Goal: Information Seeking & Learning: Check status

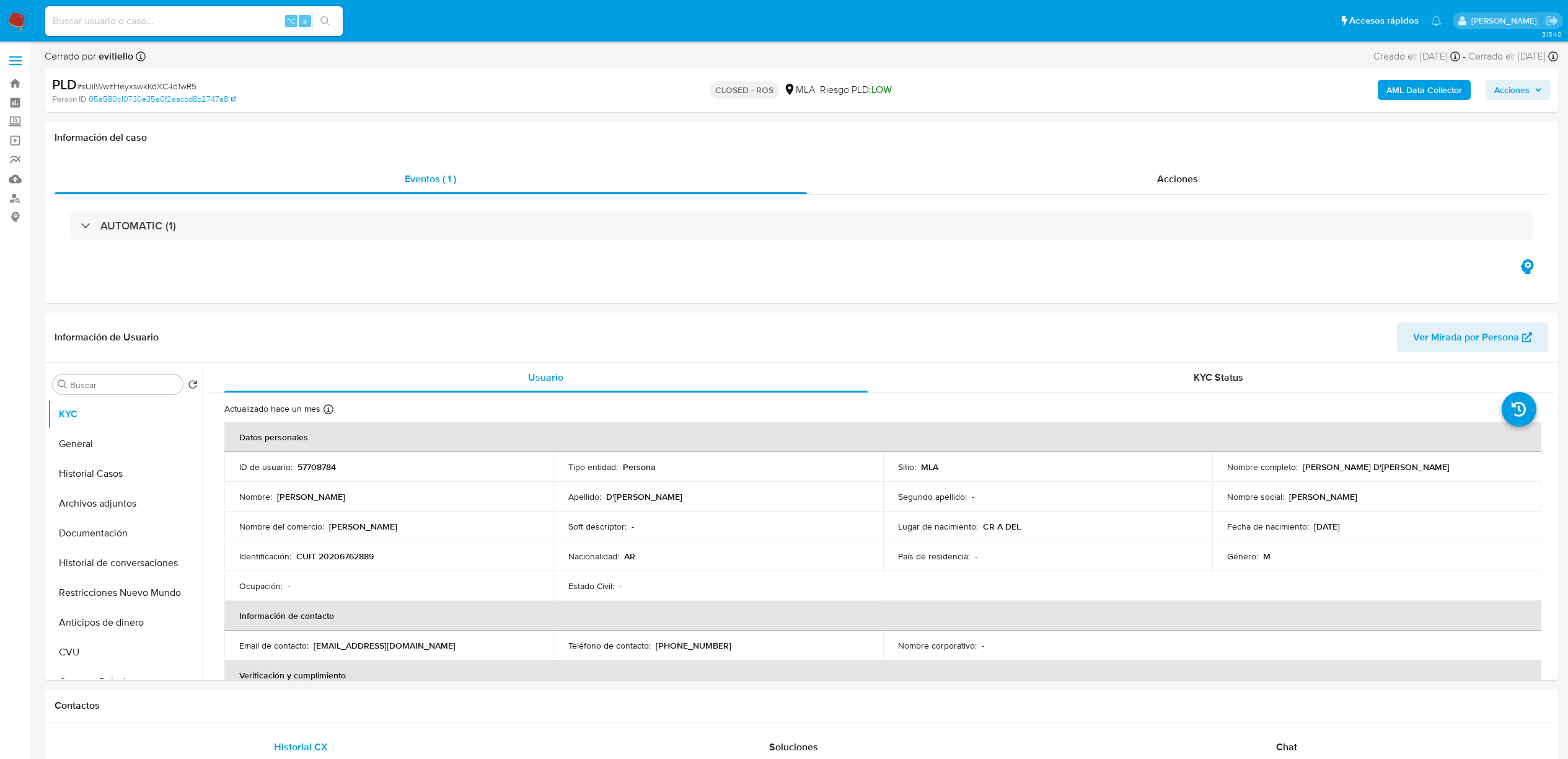
select select "10"
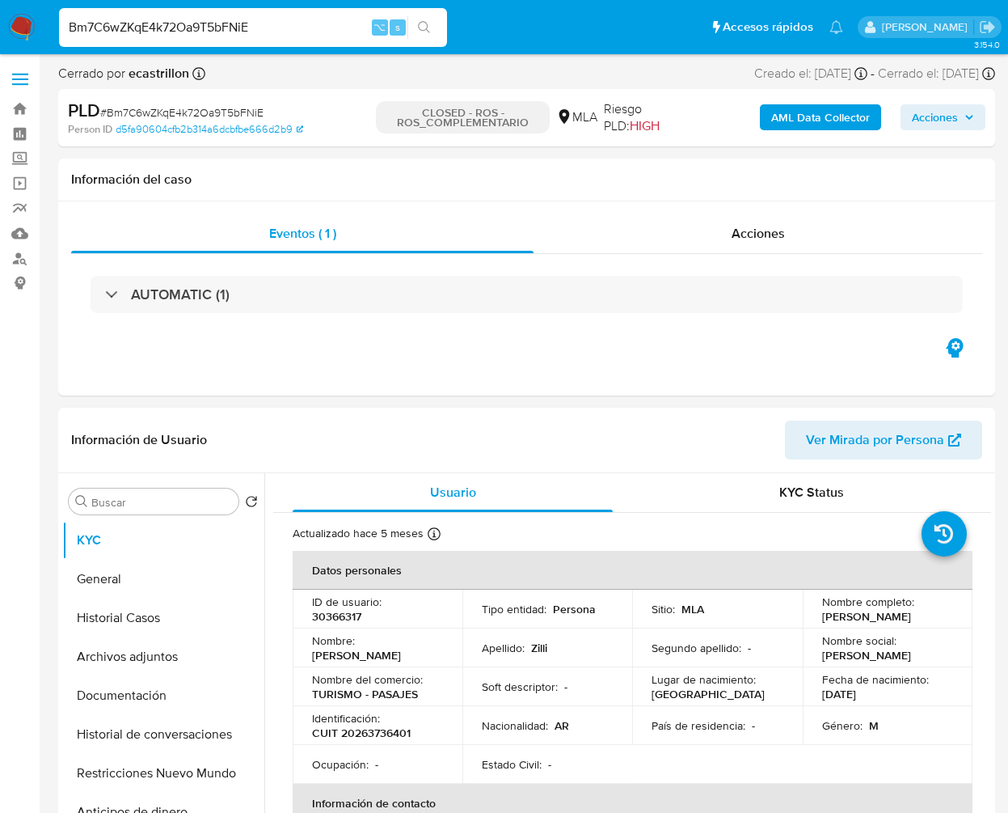
select select "10"
click at [737, 238] on span "Acciones" at bounding box center [758, 233] width 53 height 19
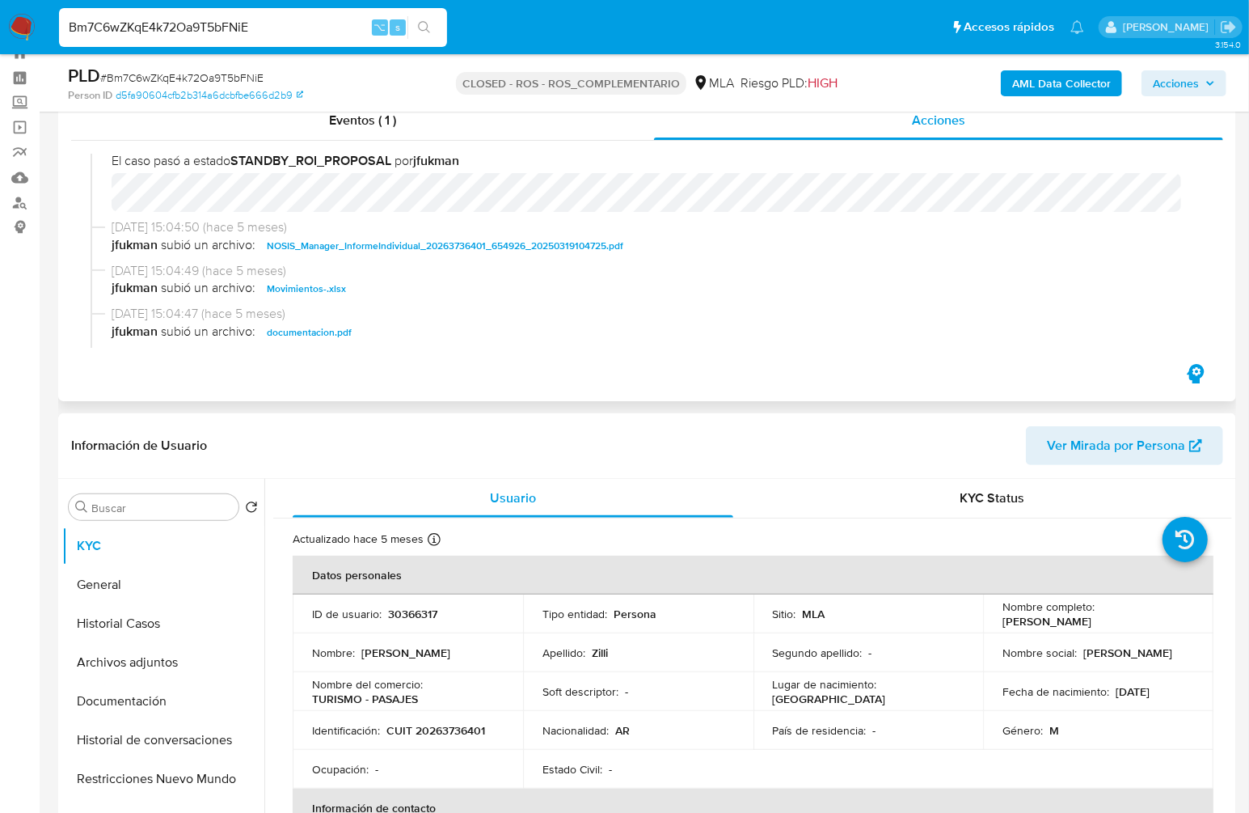
scroll to position [1529, 0]
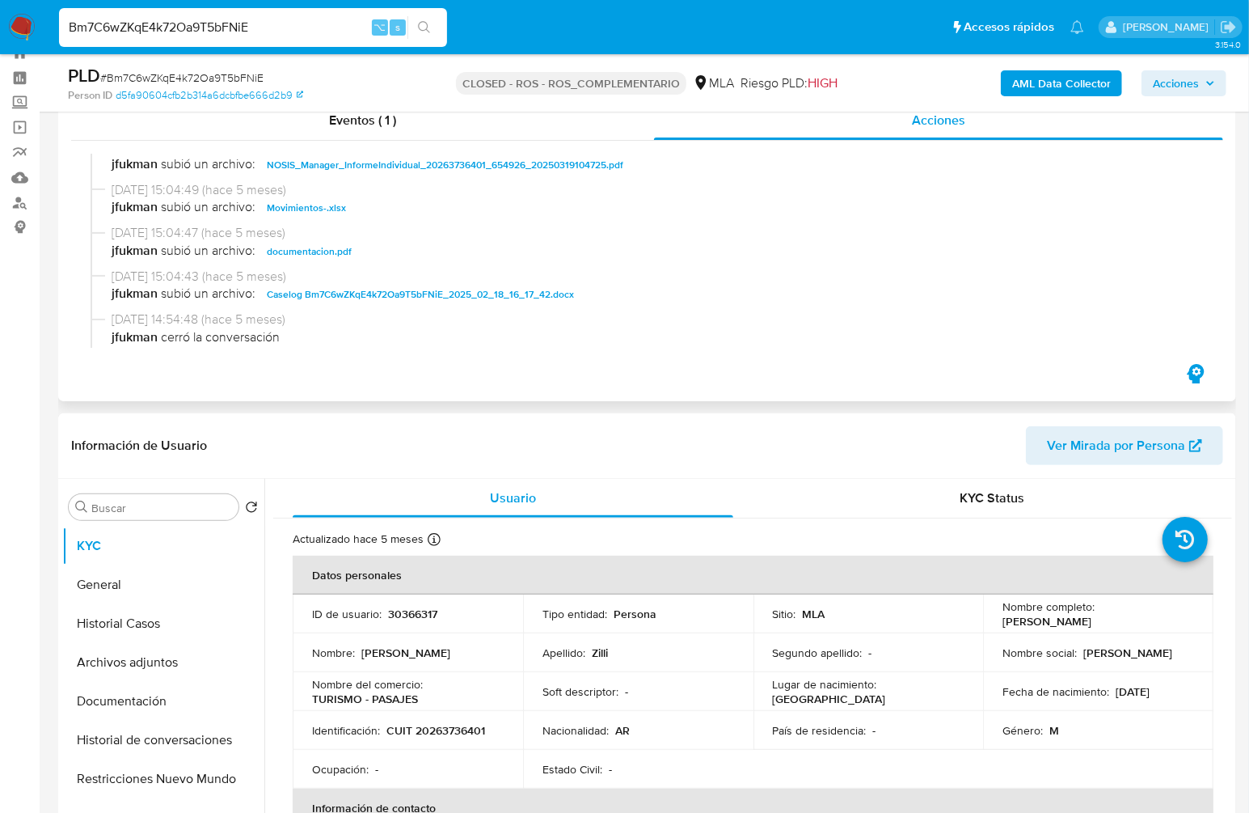
click at [296, 261] on span "documentacion.pdf" at bounding box center [309, 251] width 85 height 19
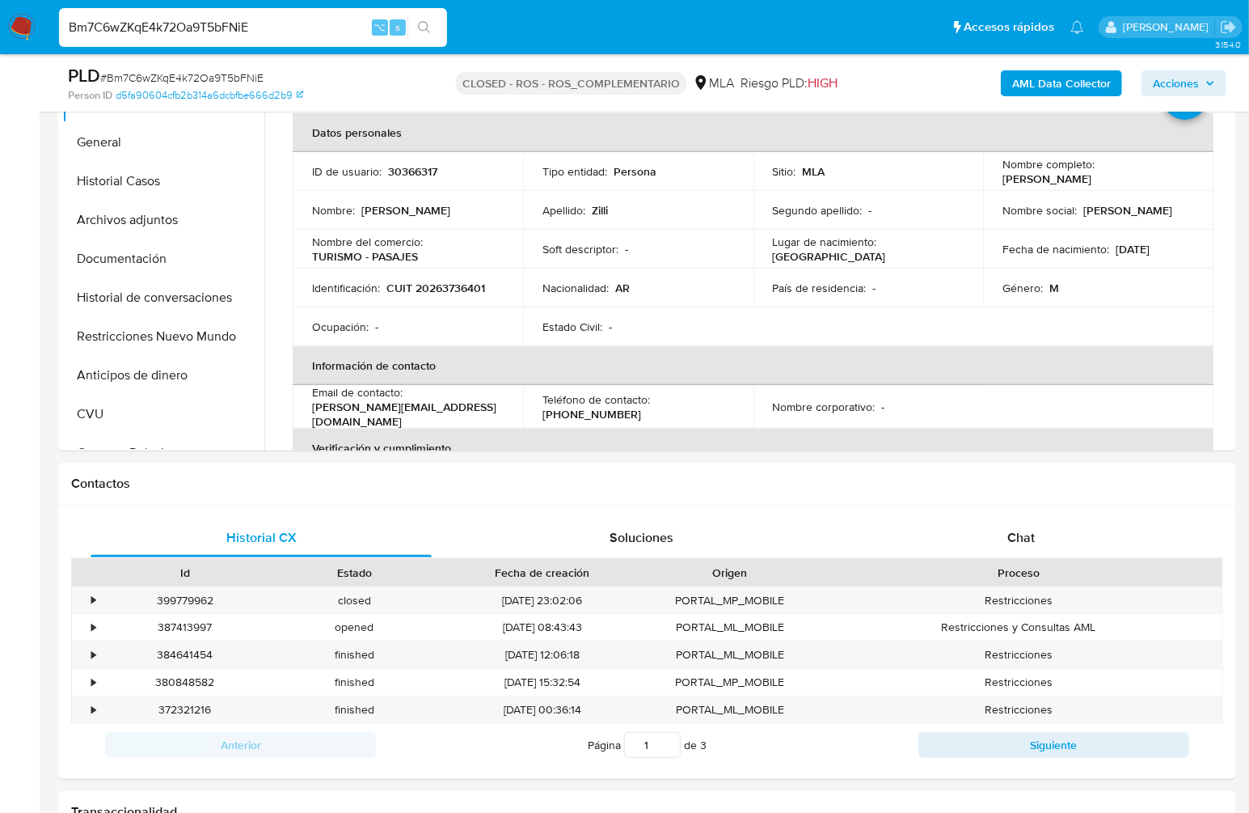
scroll to position [564, 0]
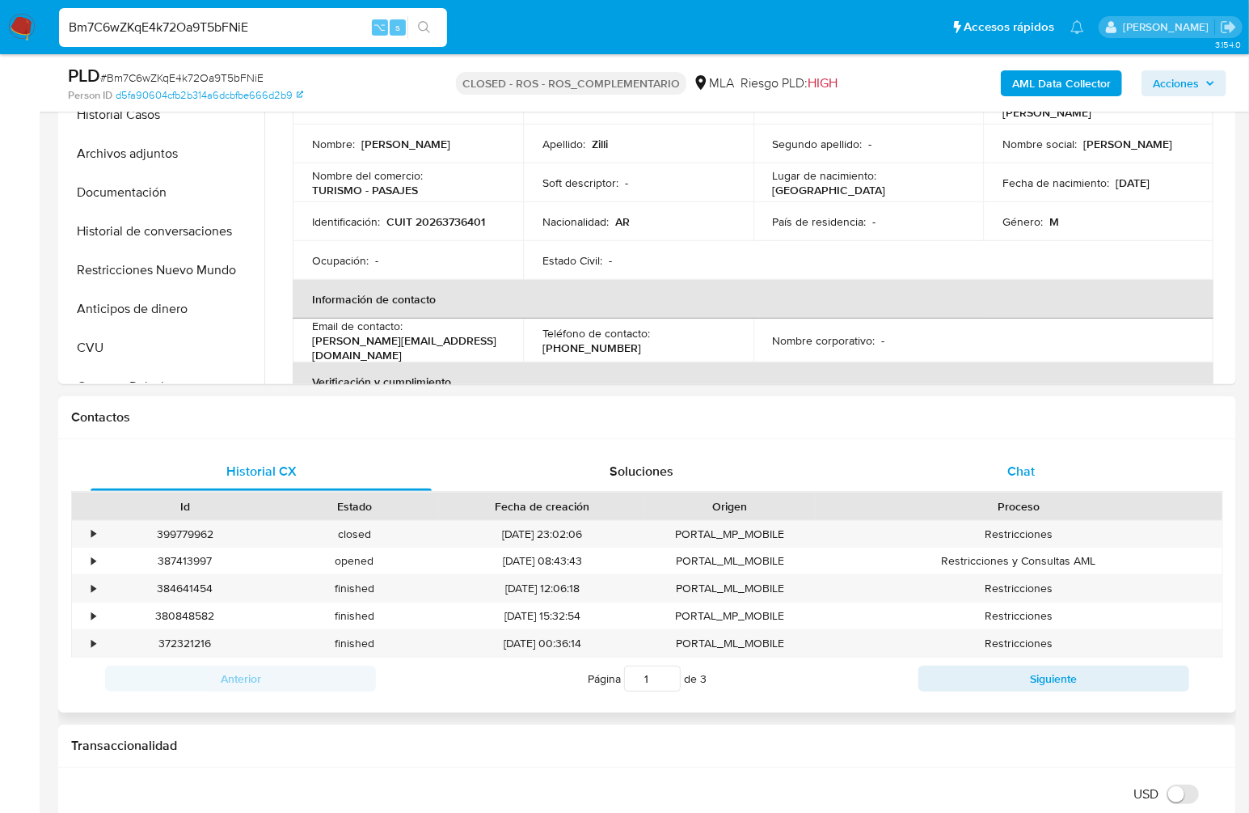
click at [1005, 471] on div "Chat" at bounding box center [1021, 471] width 341 height 39
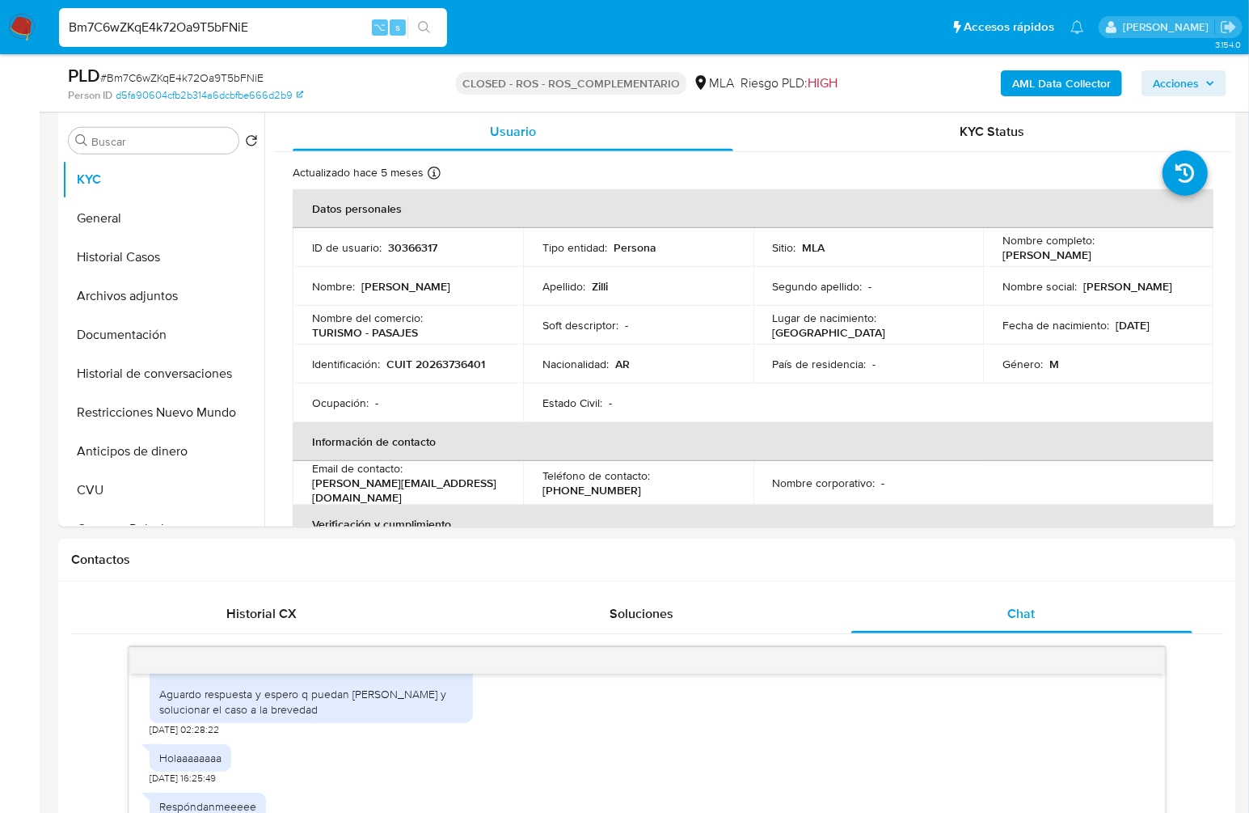
scroll to position [298, 0]
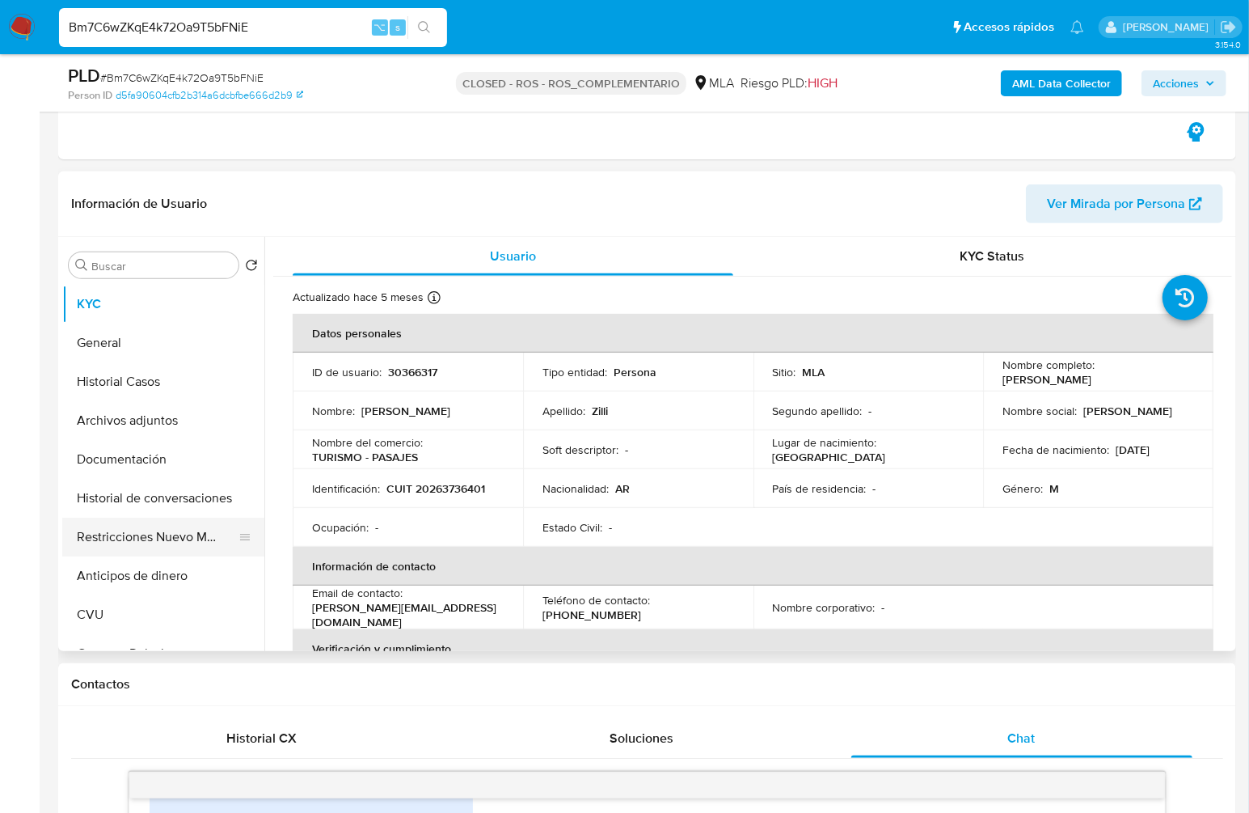
click at [169, 526] on button "Restricciones Nuevo Mundo" at bounding box center [156, 536] width 189 height 39
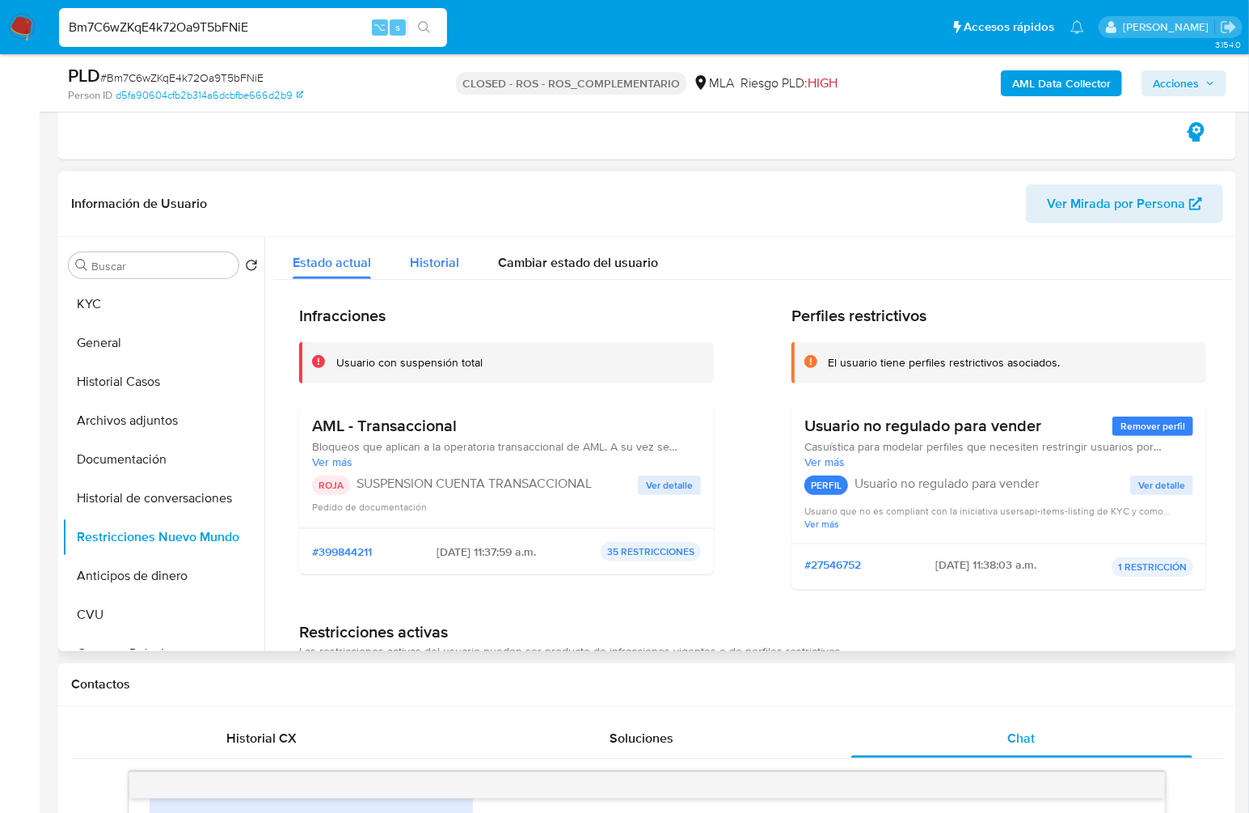
click at [445, 276] on div "Historial" at bounding box center [434, 258] width 49 height 43
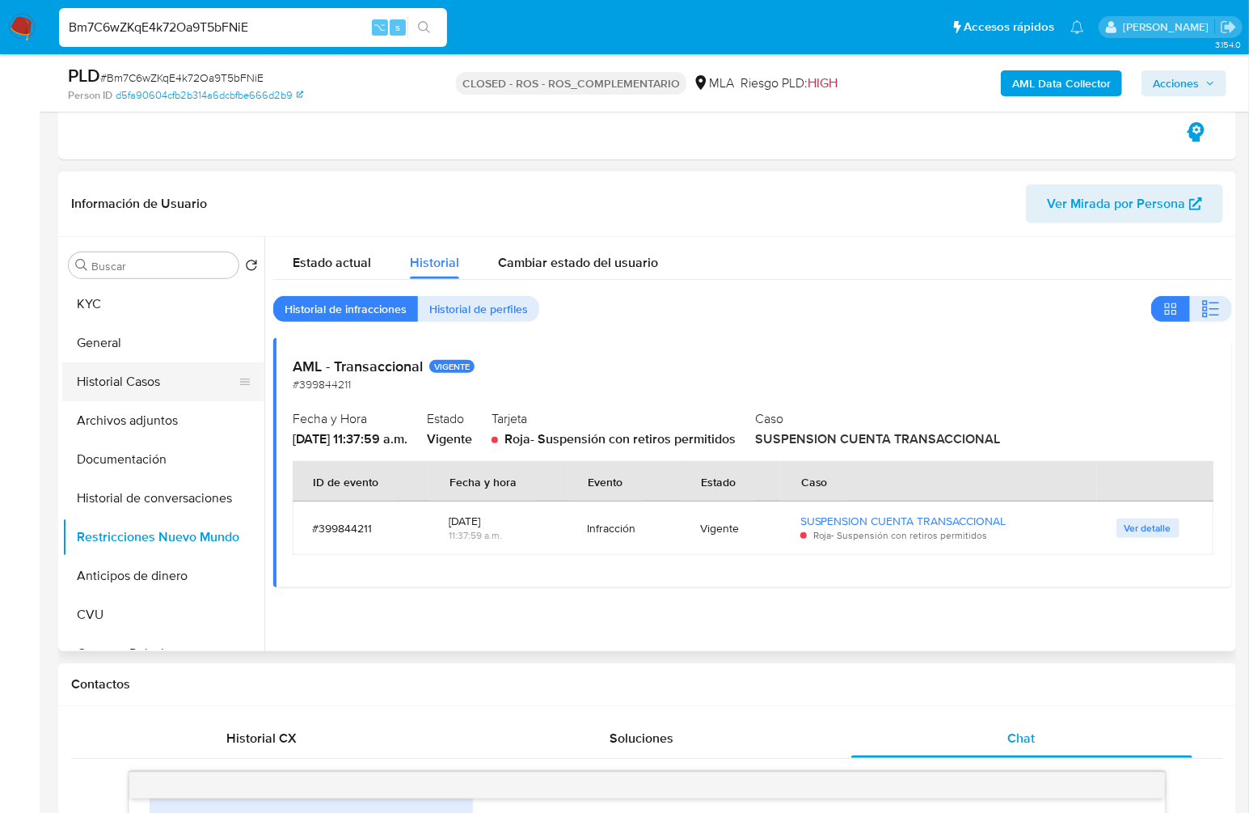
click at [88, 383] on button "Historial Casos" at bounding box center [156, 381] width 189 height 39
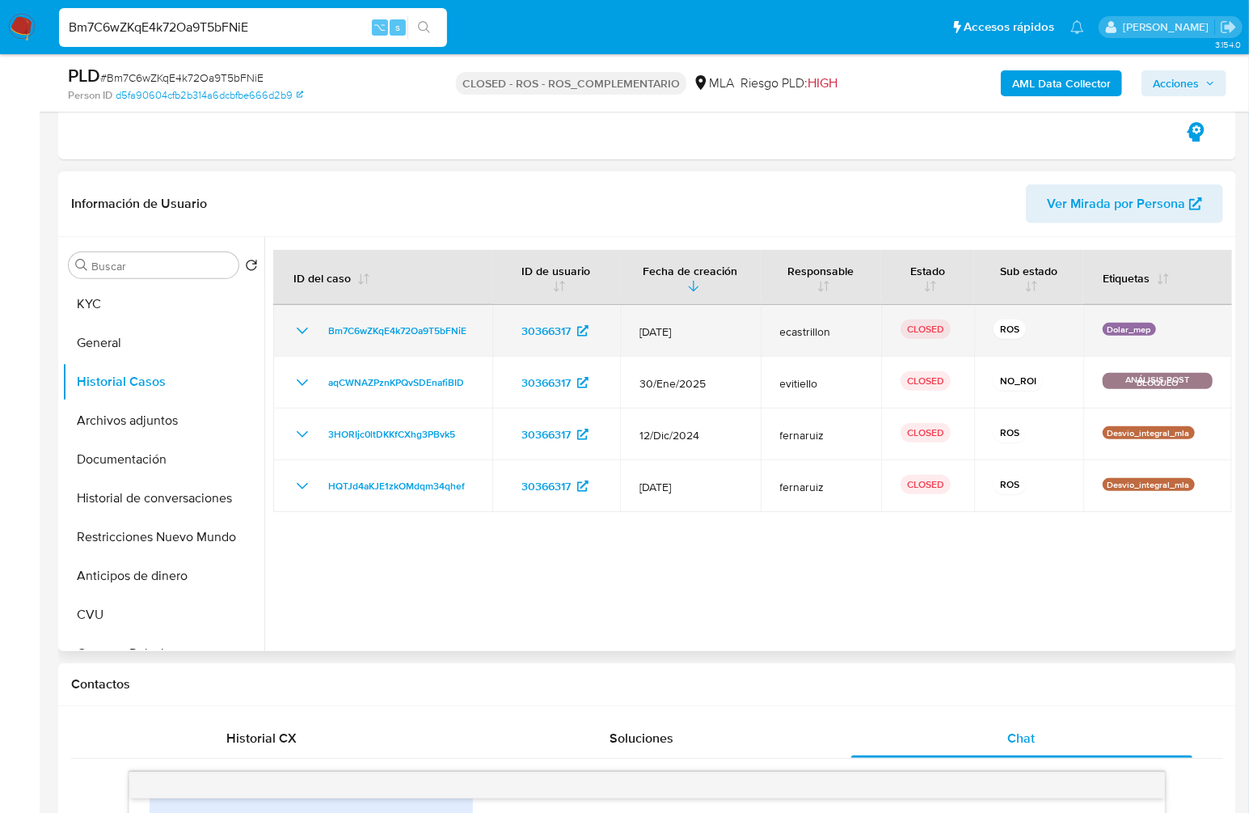
click at [297, 330] on icon "Mostrar/Ocultar" at bounding box center [302, 330] width 19 height 19
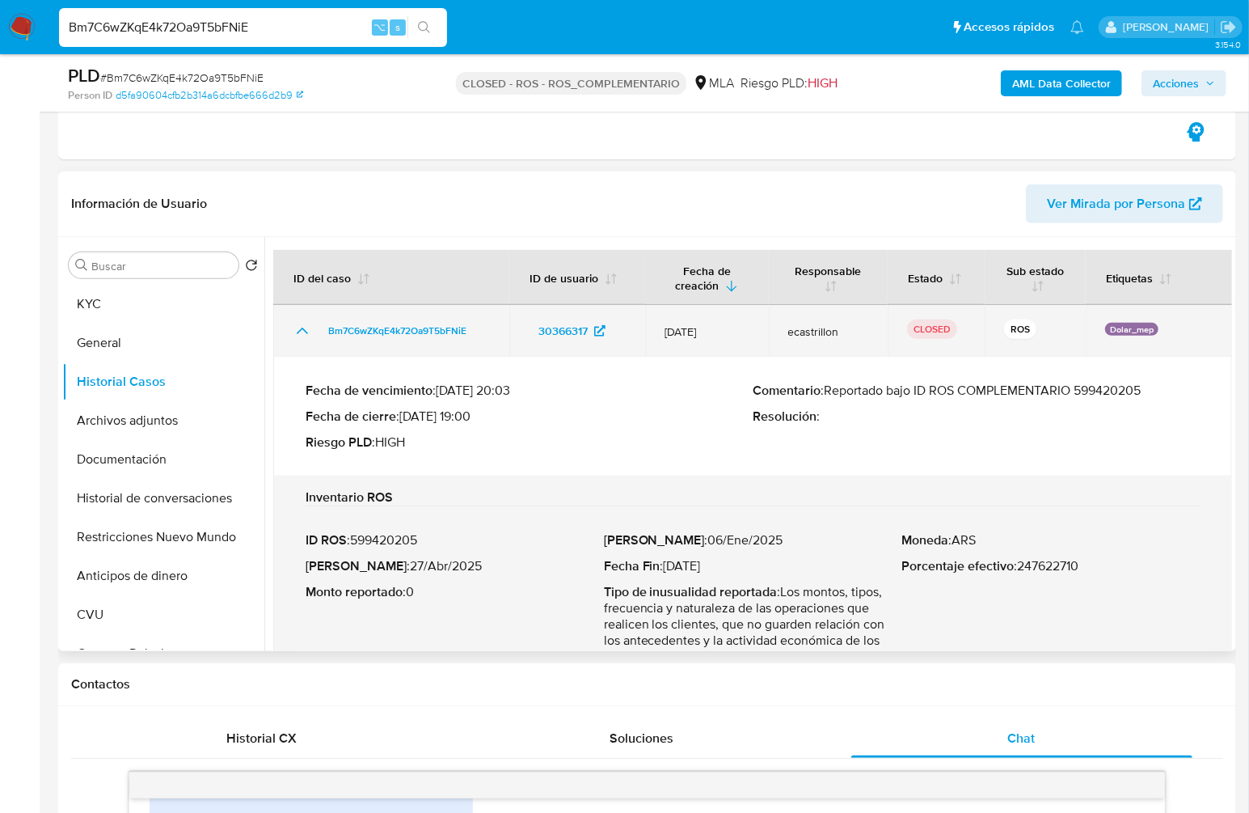
click at [297, 330] on icon "Mostrar/Ocultar" at bounding box center [302, 330] width 19 height 19
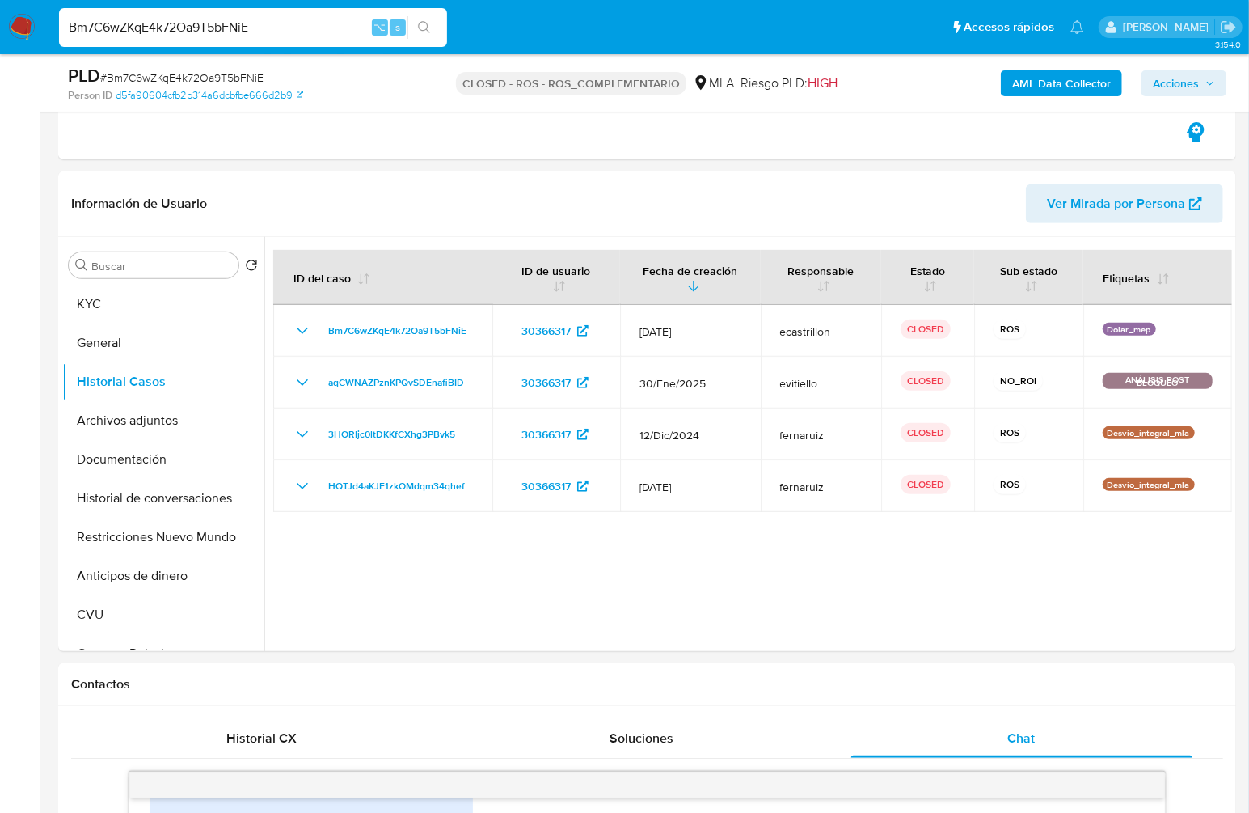
click at [274, 25] on input "Bm7C6wZKqE4k72Oa9T5bFNiE" at bounding box center [253, 27] width 388 height 21
paste input "XoDgKamslr2BssuDt2kScWTl"
type input "XoDgKamslr2BssuDt2kScWTl"
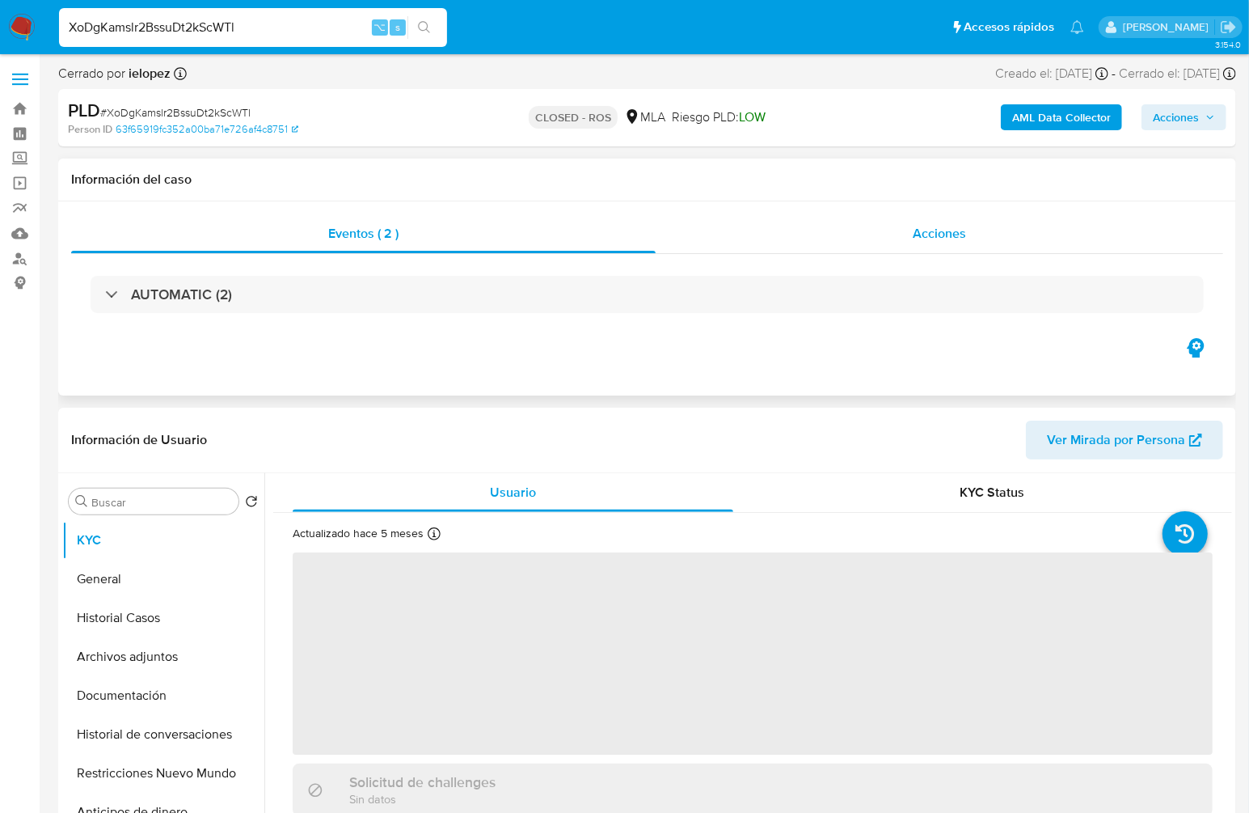
click at [914, 235] on span "Acciones" at bounding box center [939, 233] width 53 height 19
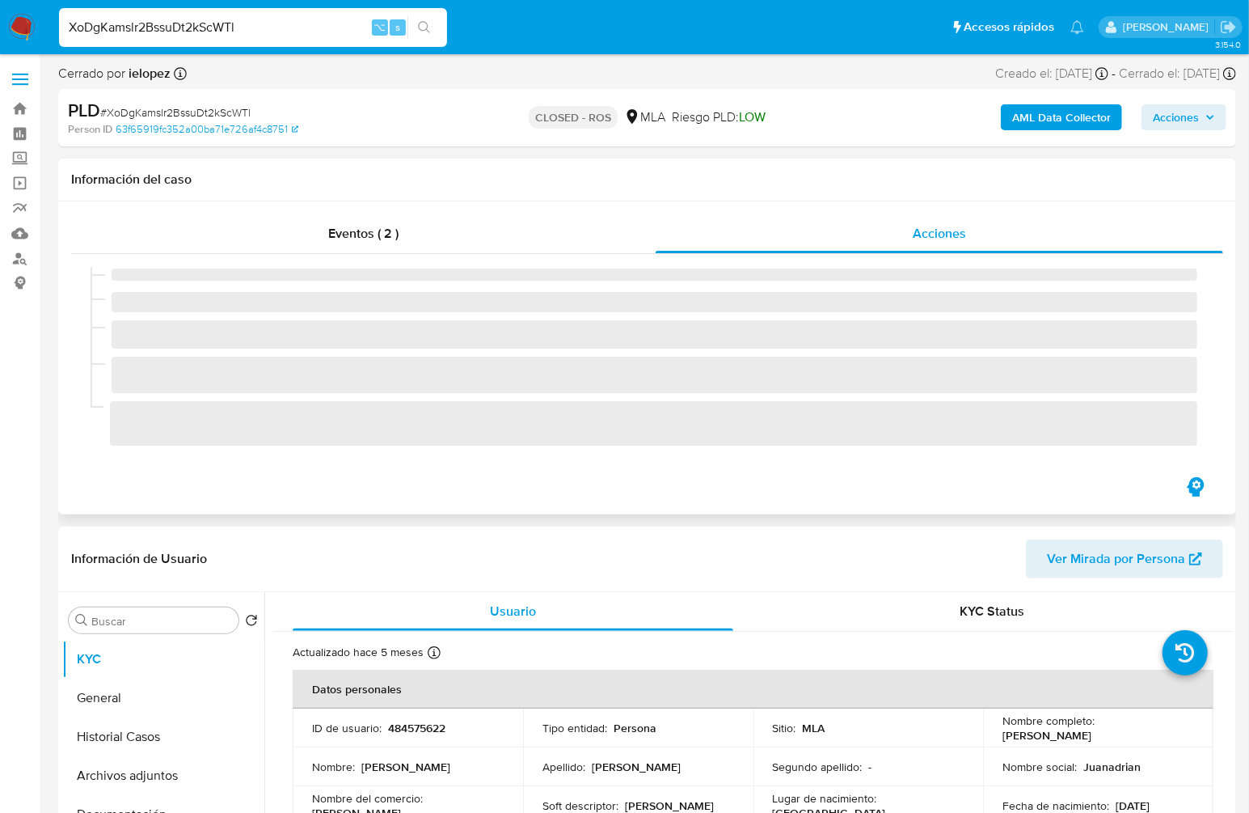
select select "10"
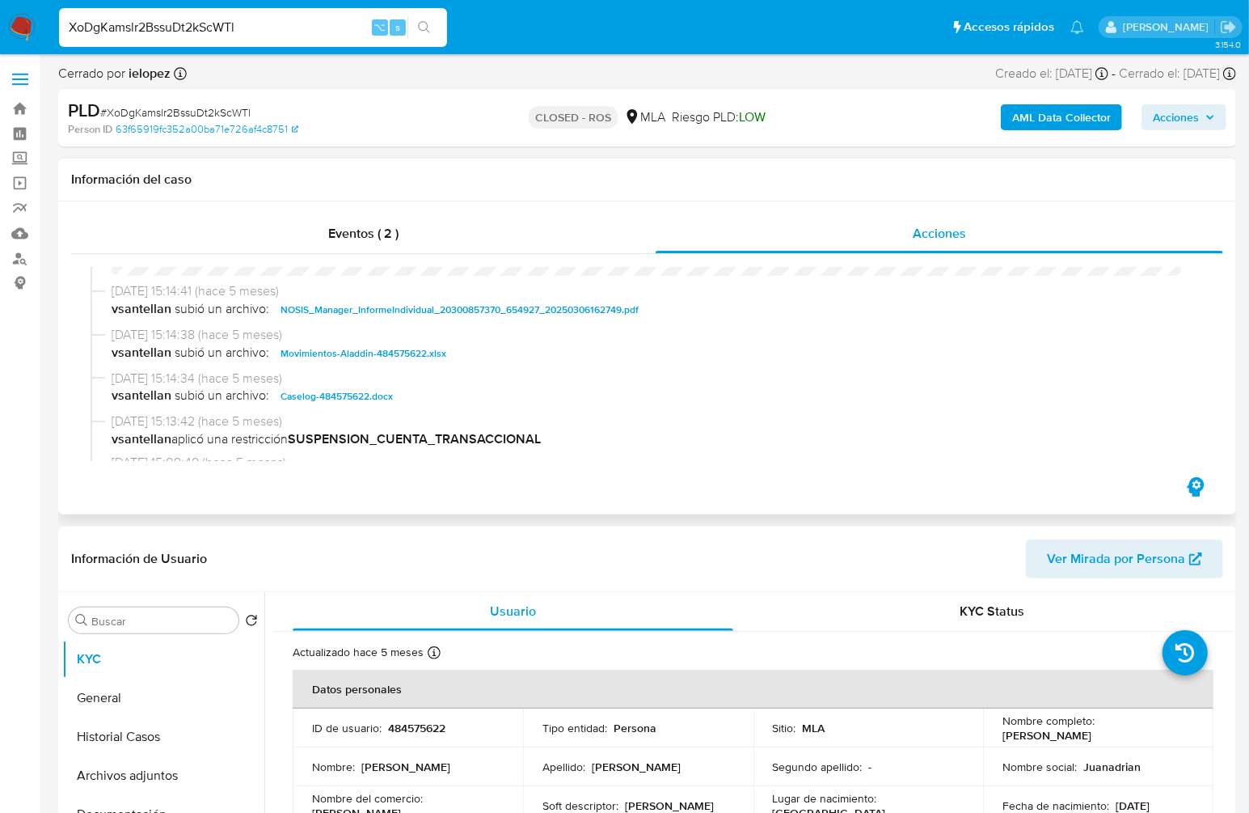
scroll to position [1009, 0]
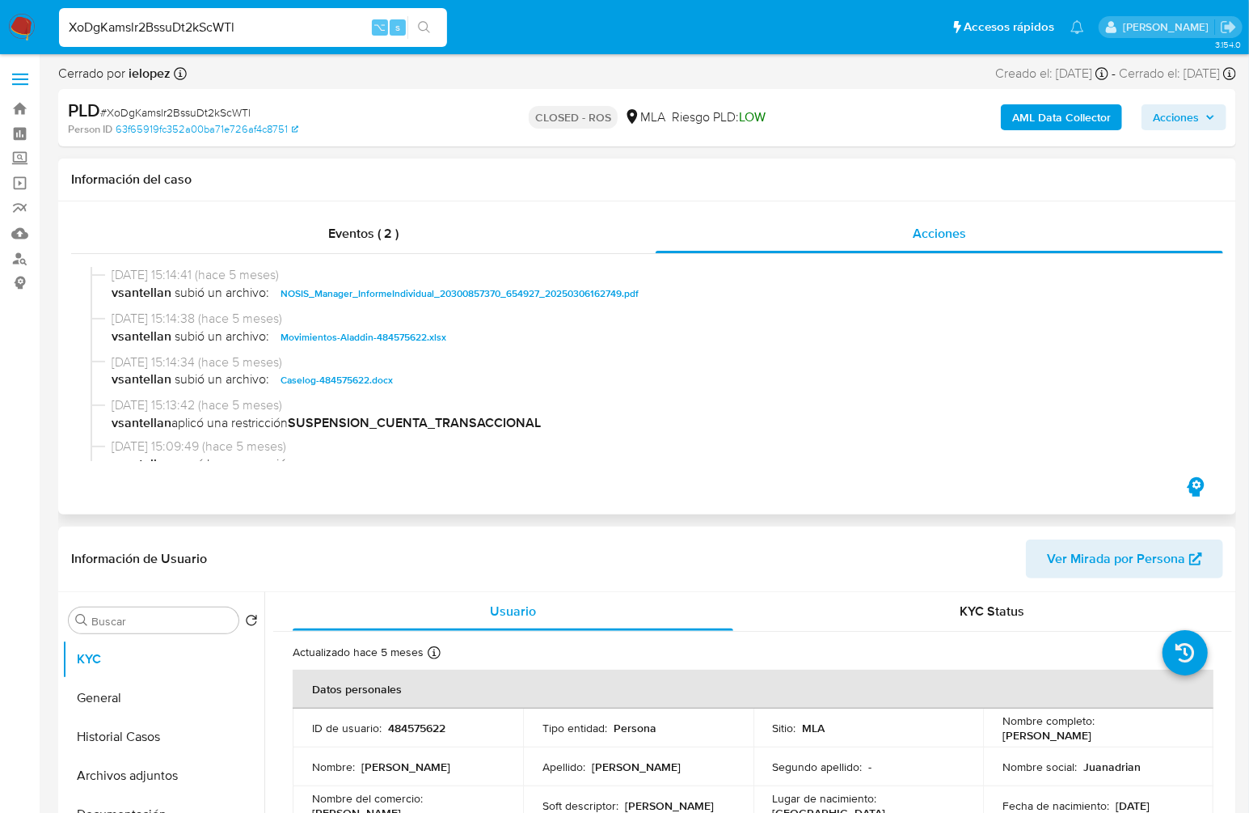
click at [351, 386] on span "Caselog-484575622.docx" at bounding box center [337, 379] width 112 height 19
click at [146, 738] on button "Historial Casos" at bounding box center [156, 736] width 189 height 39
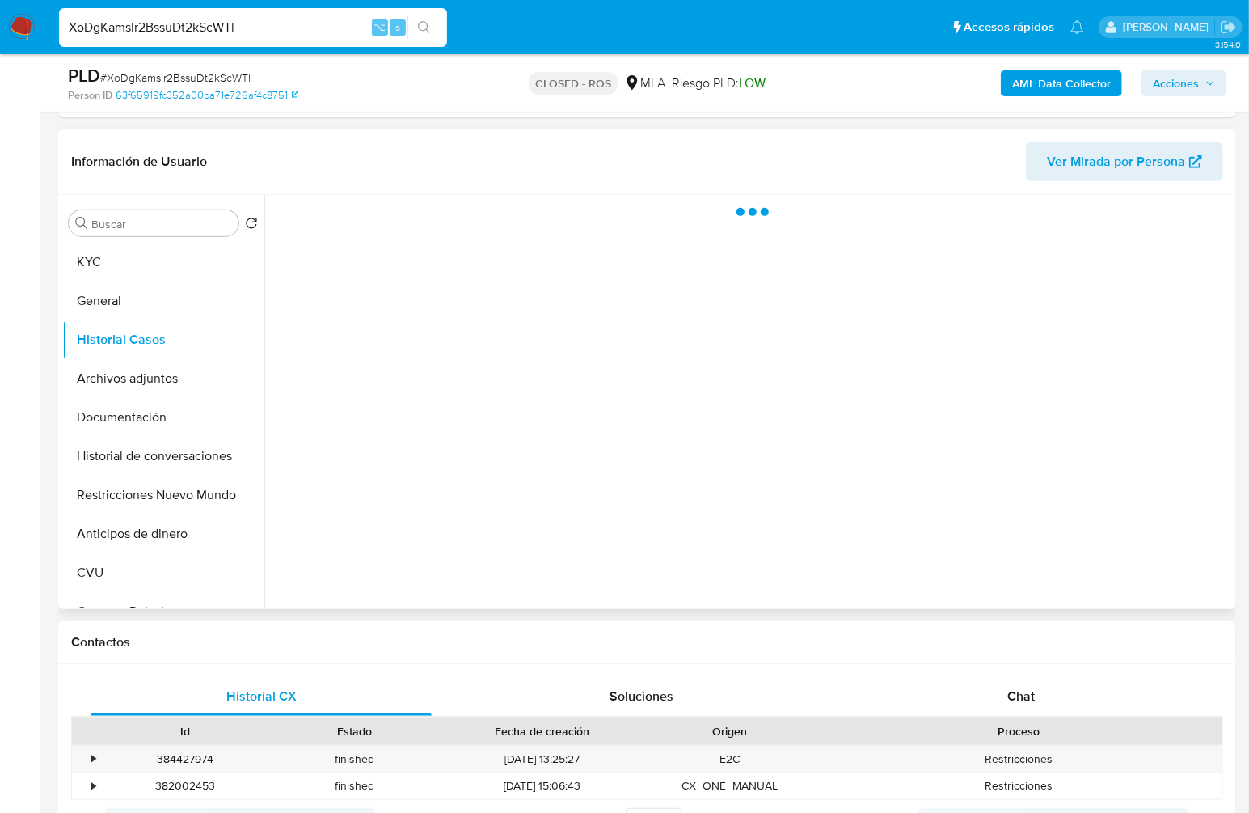
scroll to position [304, 0]
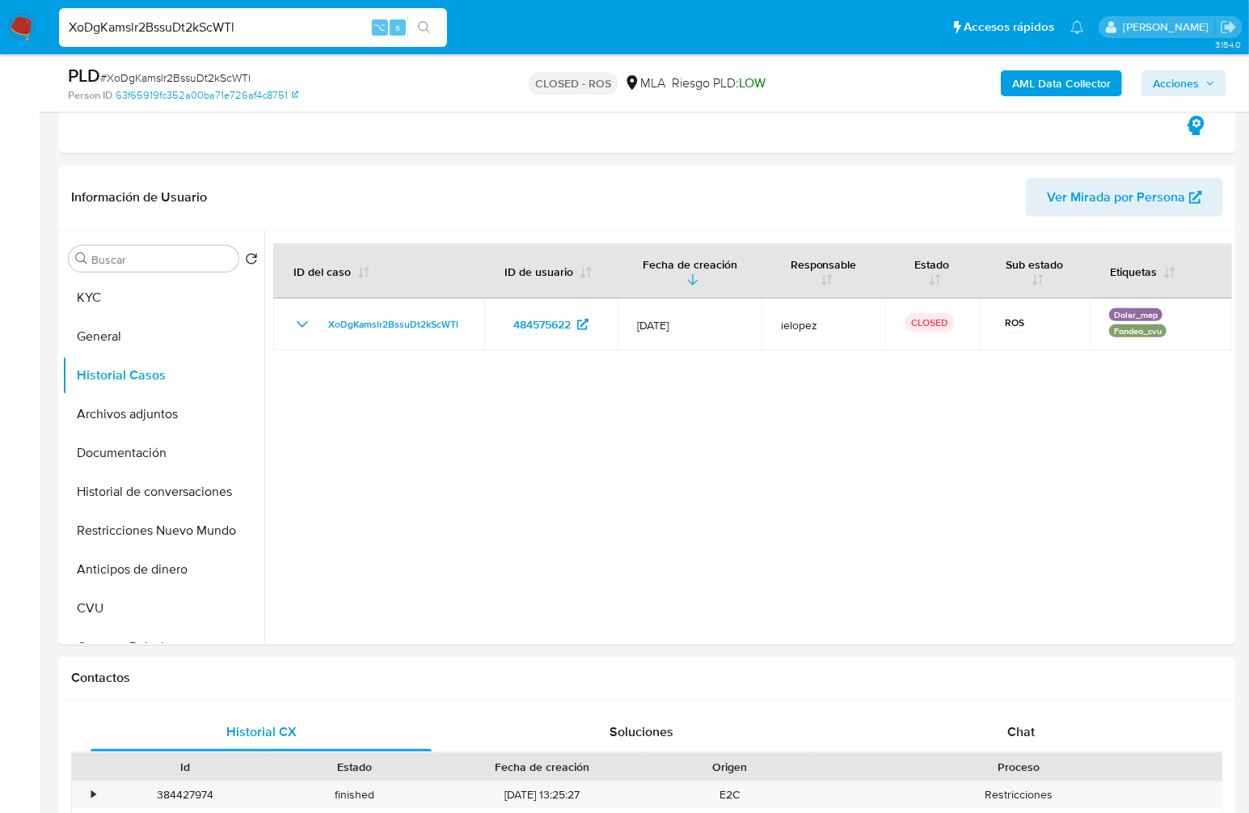
click at [313, 18] on input "XoDgKamslr2BssuDt2kScWTl" at bounding box center [253, 27] width 388 height 21
paste input "KZPXEE1QK83KTjEBsi4jzwum"
type input "KZPXEE1QK83KTjEBsi4jzwum"
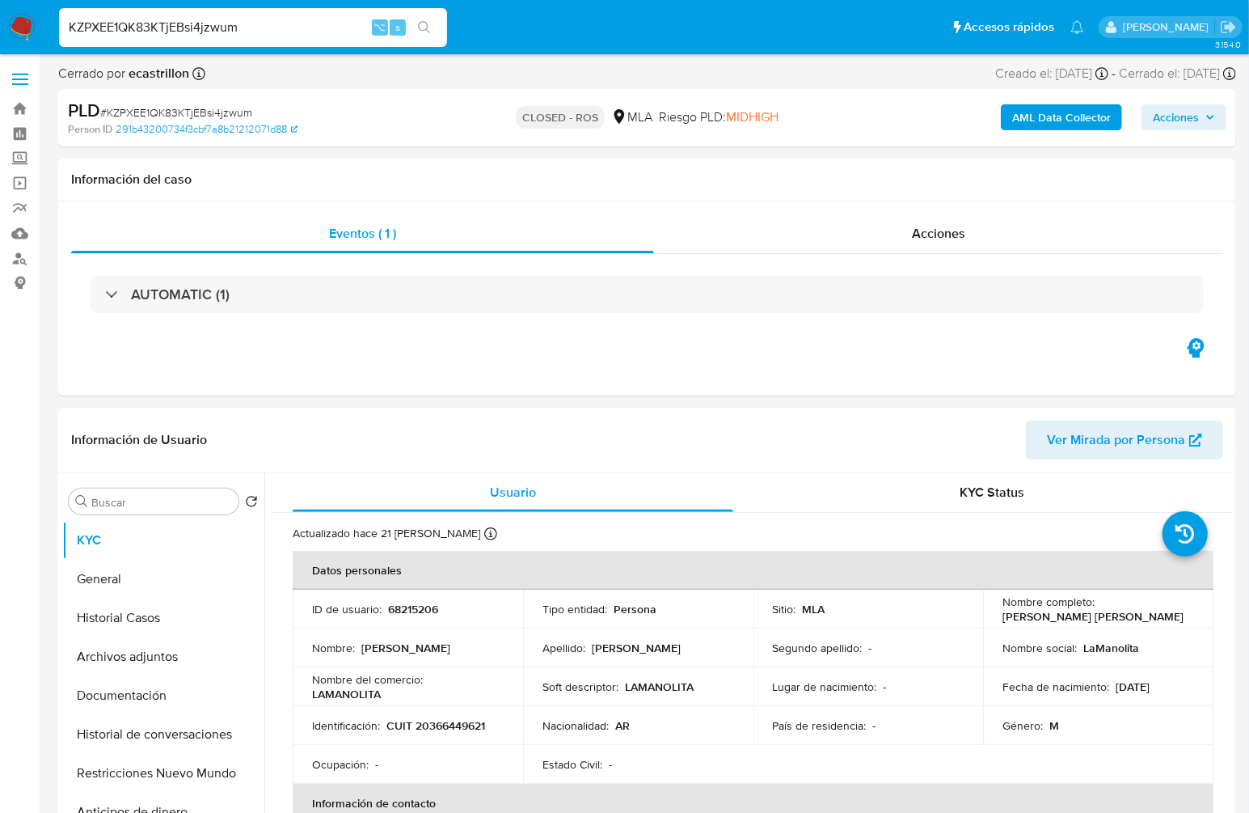
select select "10"
click at [935, 233] on span "Acciones" at bounding box center [938, 233] width 53 height 19
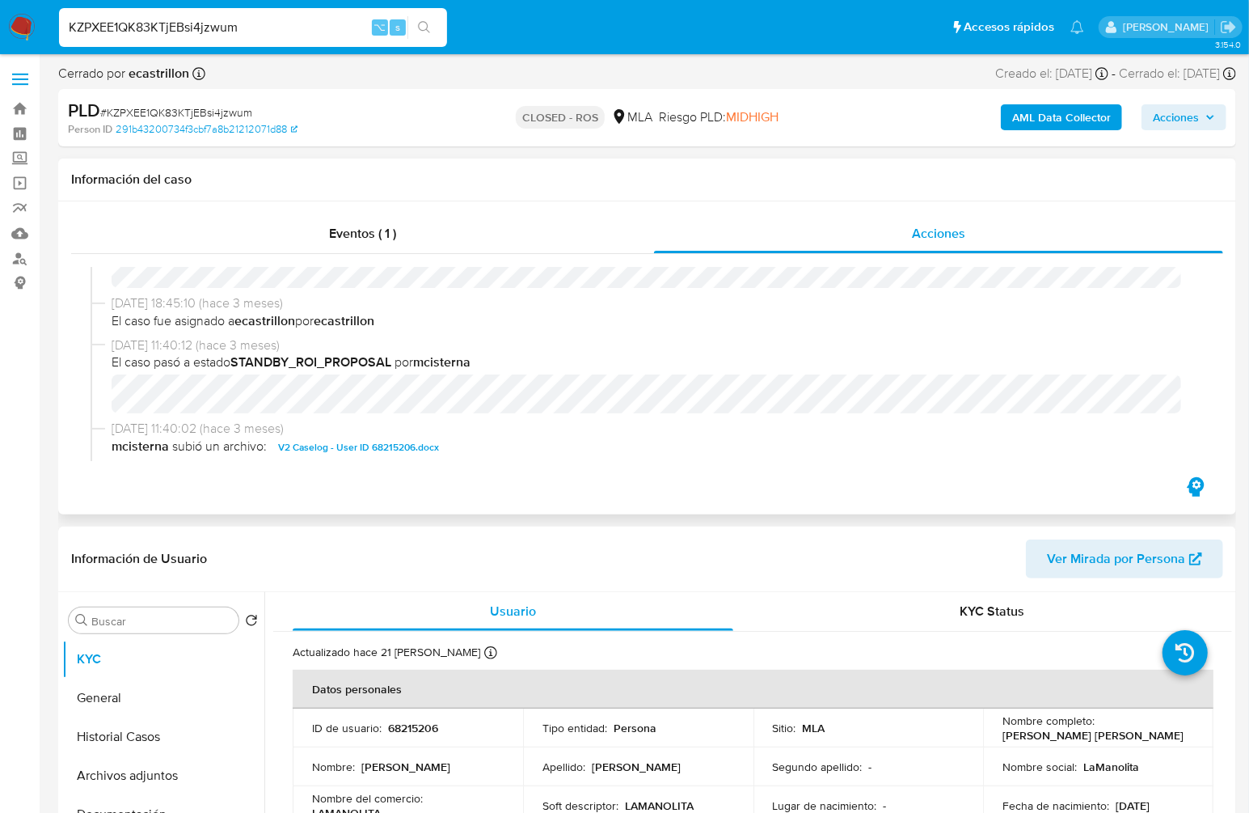
scroll to position [726, 0]
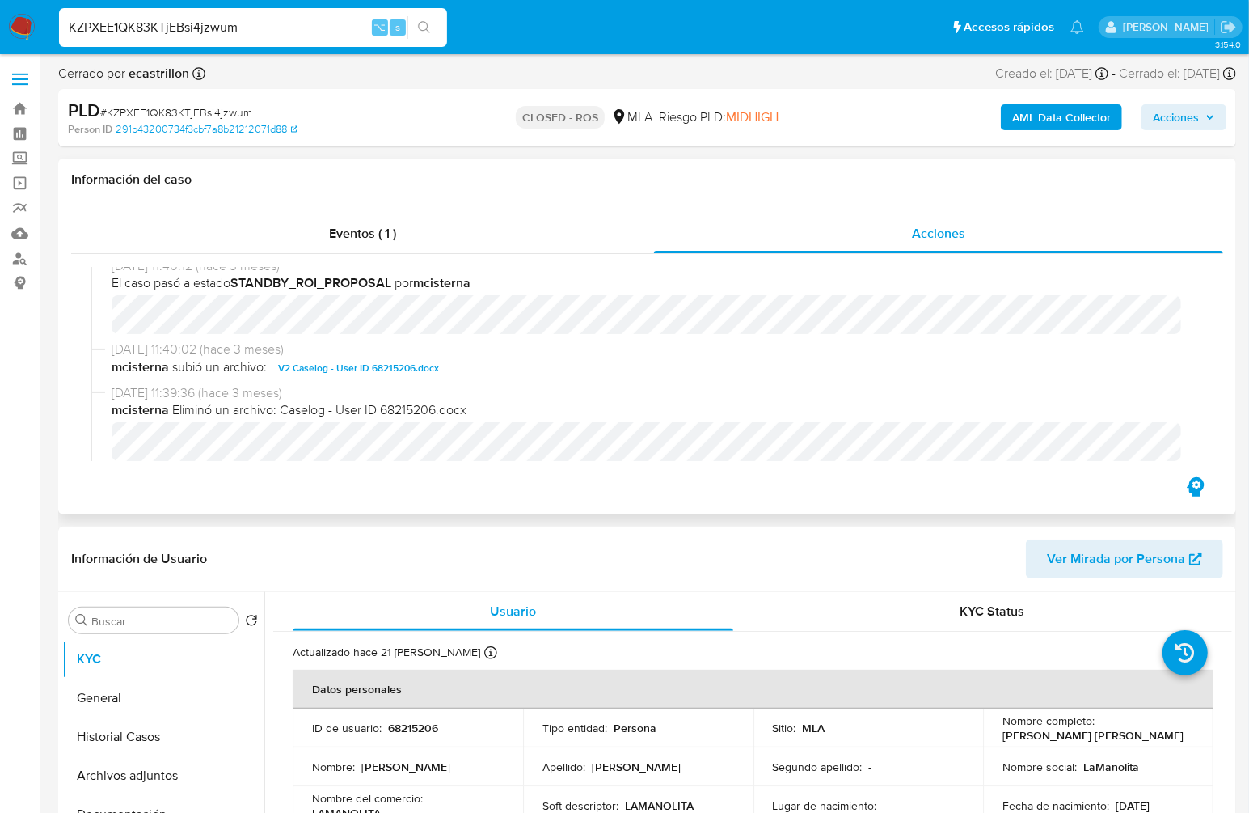
click at [388, 369] on span "V2 Caselog - User ID 68215206.docx" at bounding box center [358, 367] width 161 height 19
click at [192, 22] on input "KZPXEE1QK83KTjEBsi4jzwum" at bounding box center [253, 27] width 388 height 21
paste input "x6tK4sE6n4zPX3V9LHzvhr7"
type input "Kx6tK4sE6n4zPX3V9LHzvhr7"
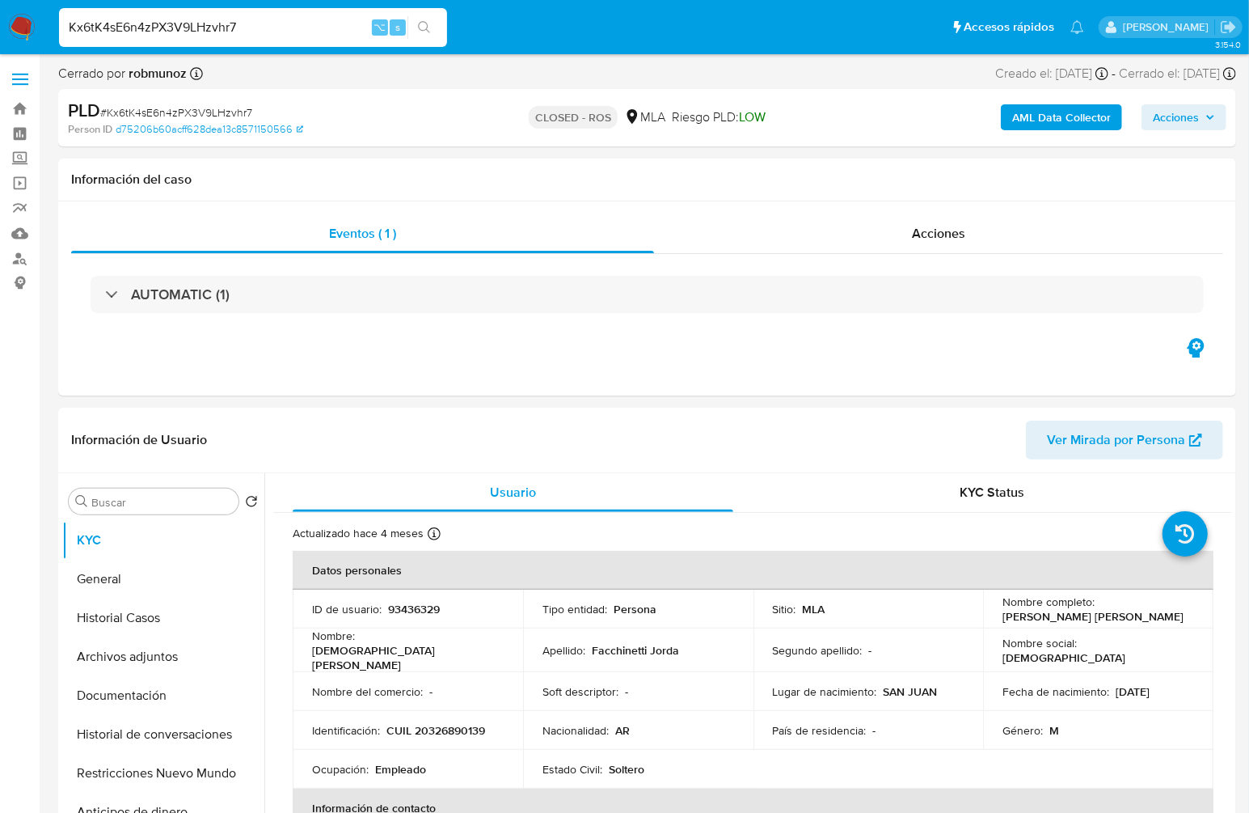
select select "10"
click at [923, 242] on span "Acciones" at bounding box center [938, 233] width 53 height 19
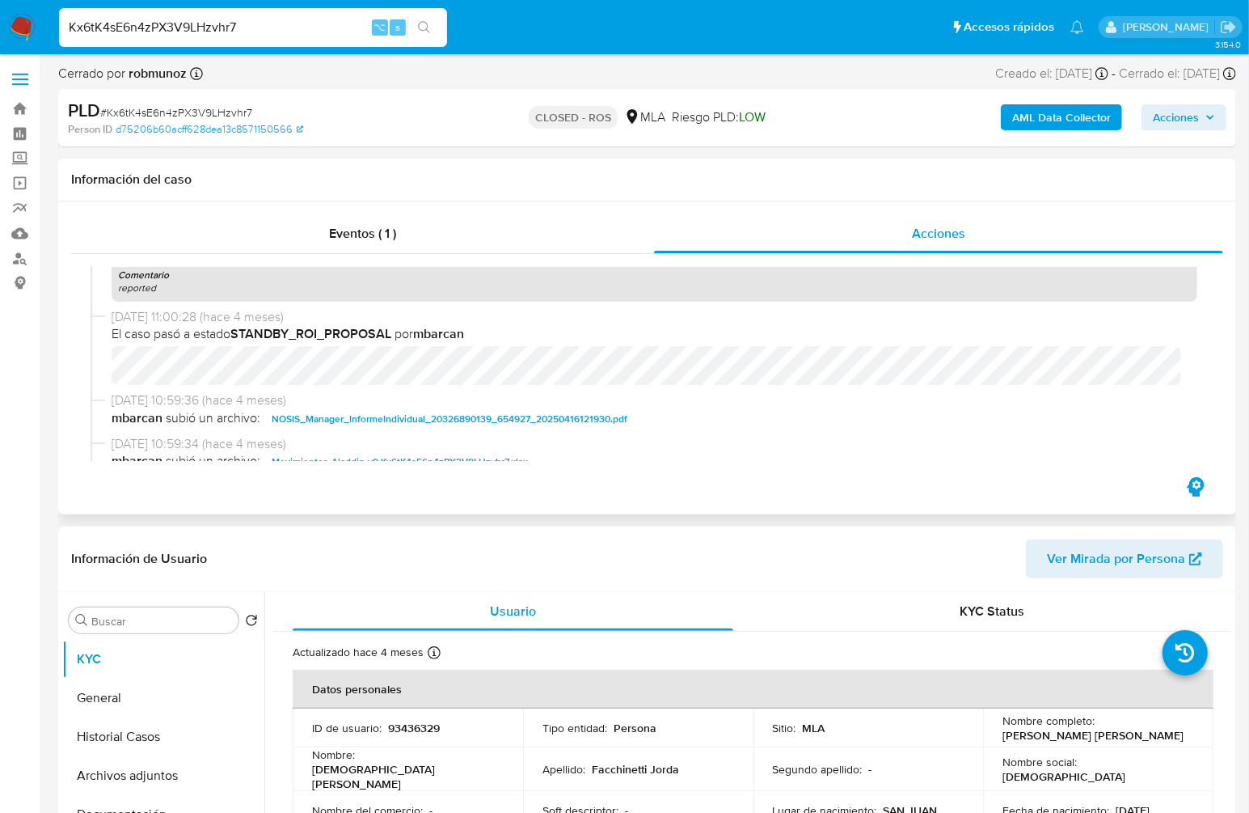
scroll to position [769, 0]
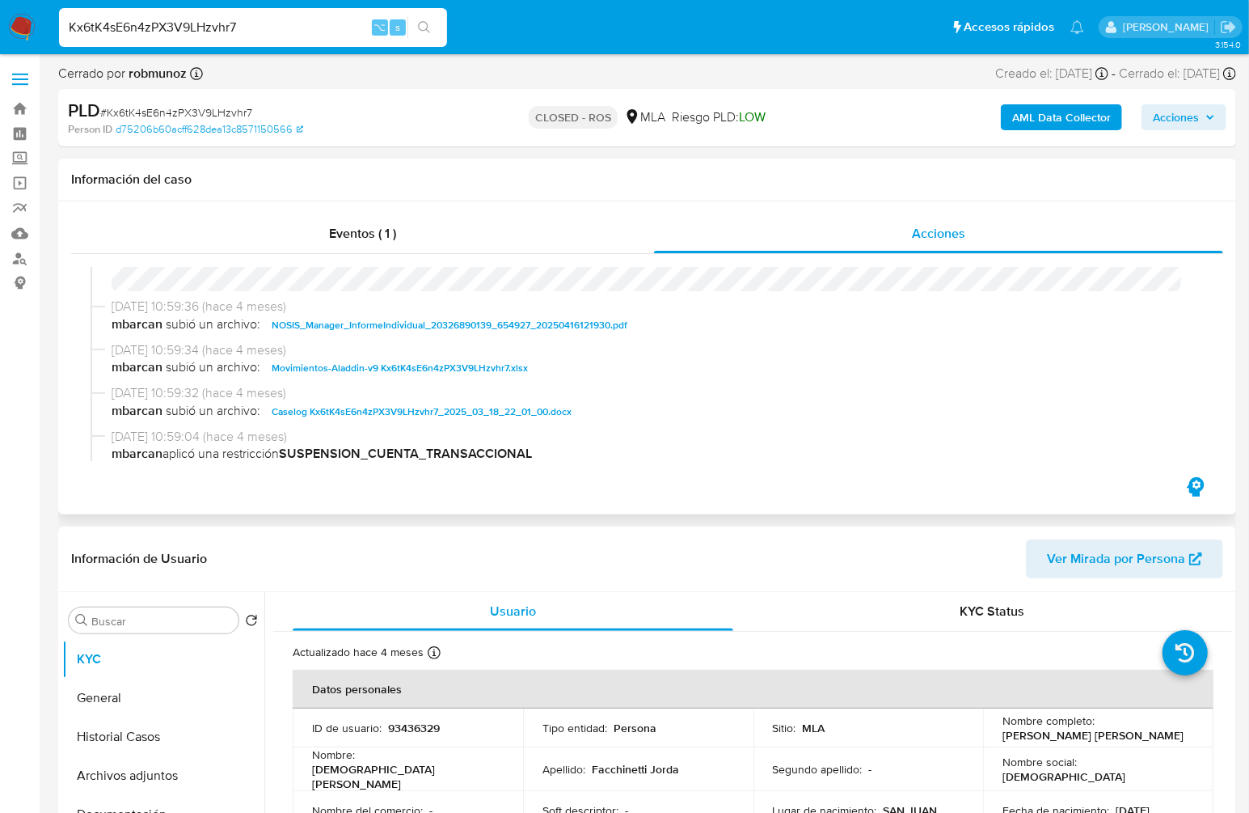
click at [353, 419] on span "Caselog Kx6tK4sE6n4zPX3V9LHzvhr7_2025_03_18_22_01_00.docx" at bounding box center [422, 411] width 300 height 19
click at [374, 231] on span "Eventos ( 1 )" at bounding box center [362, 233] width 67 height 19
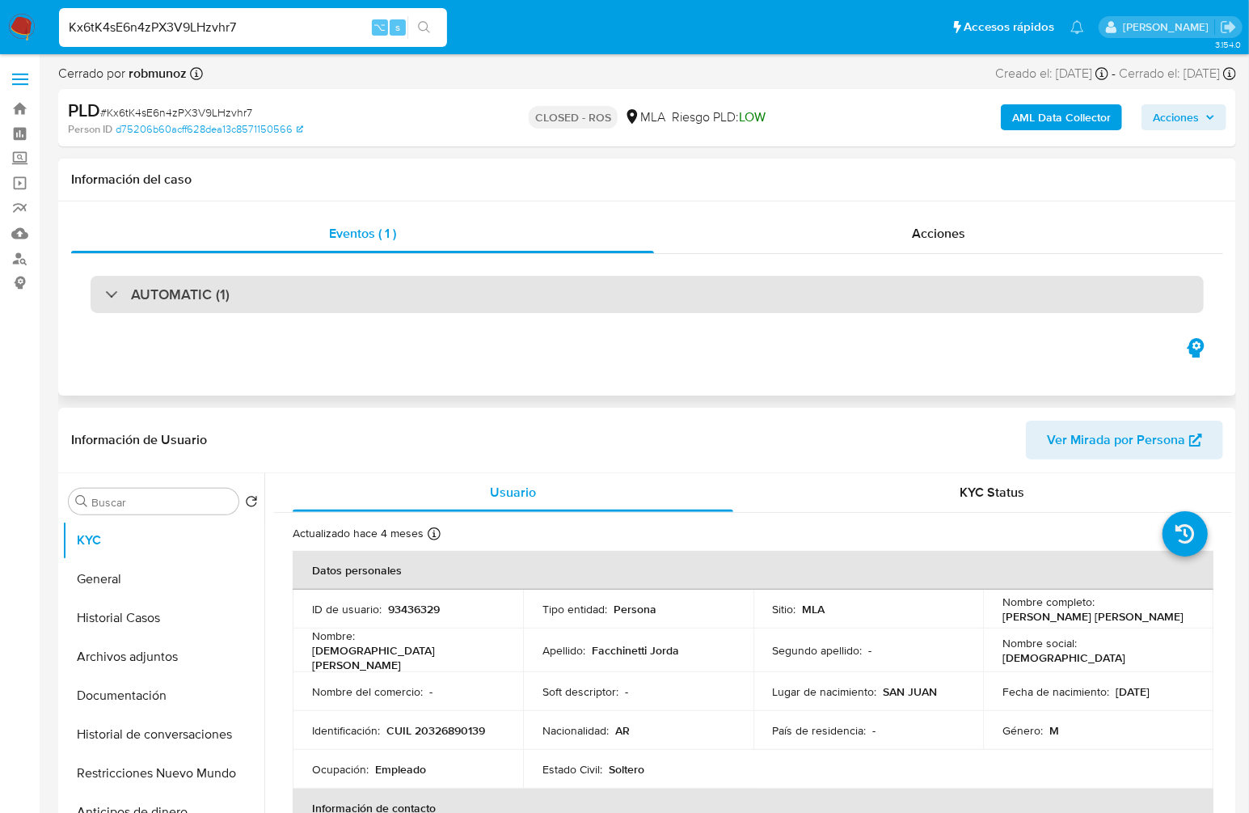
click at [849, 293] on div "AUTOMATIC (1)" at bounding box center [647, 294] width 1113 height 37
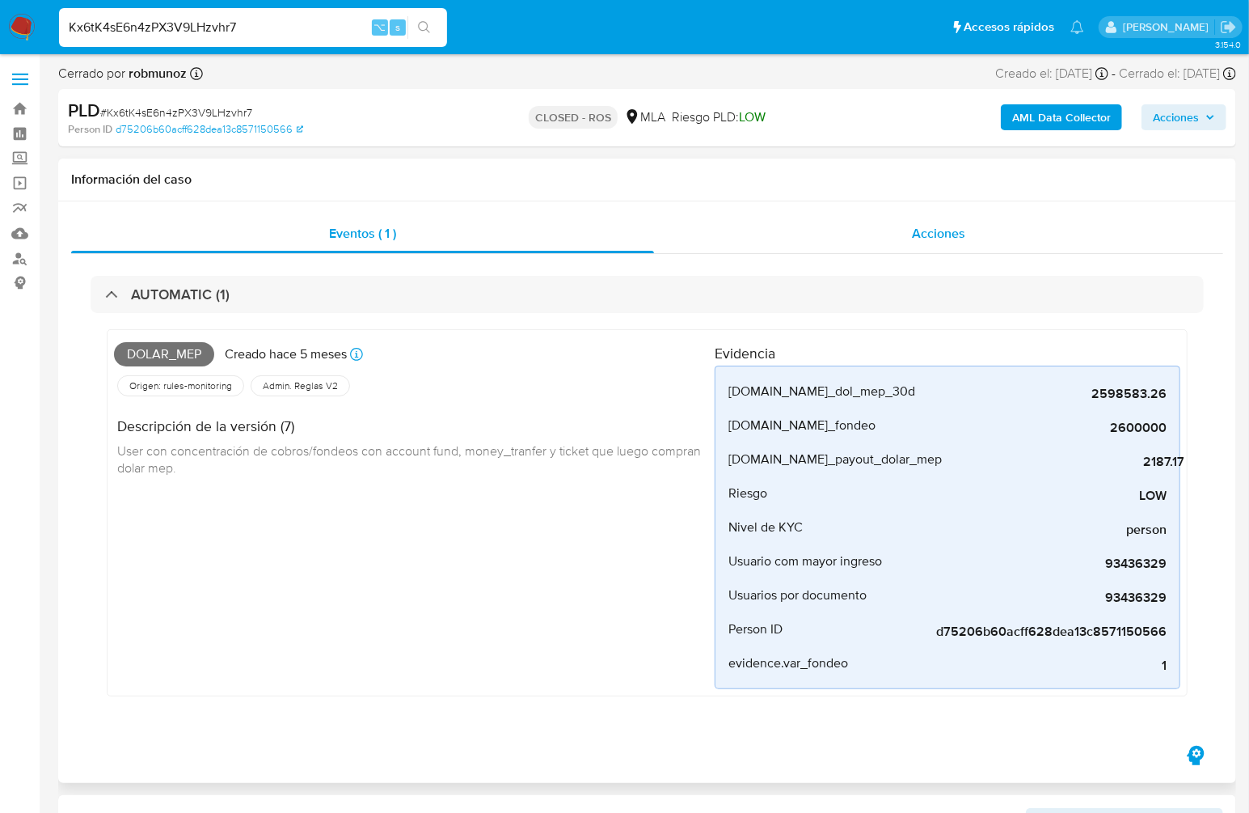
click at [978, 237] on div "Acciones" at bounding box center [938, 233] width 569 height 39
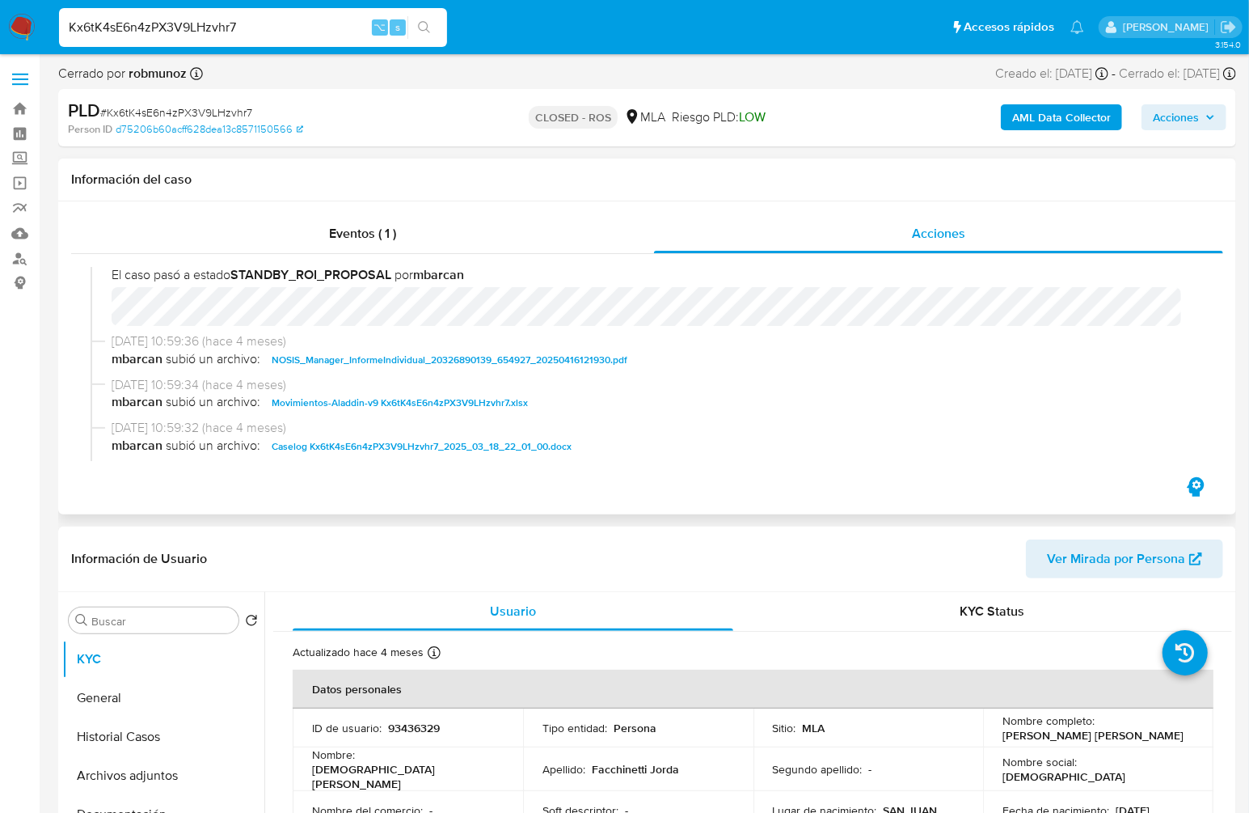
scroll to position [741, 0]
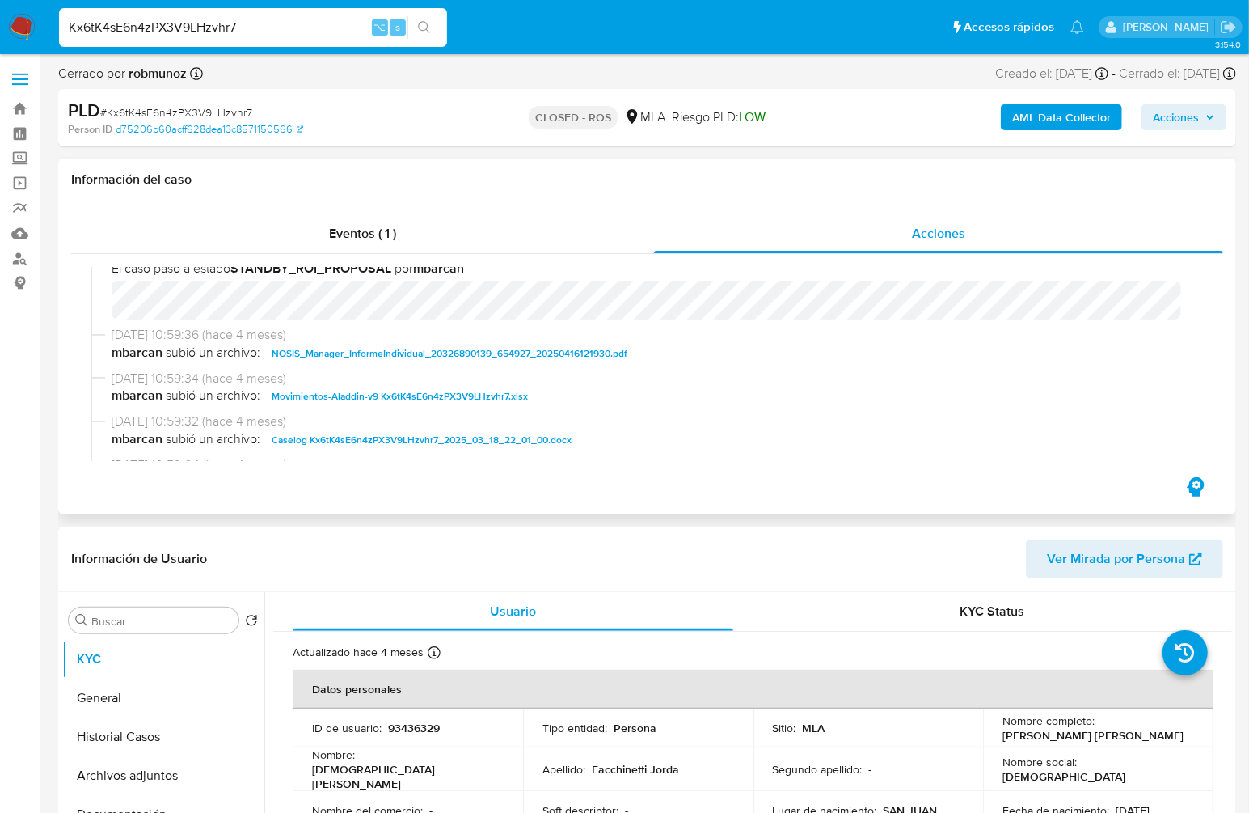
click at [363, 395] on span "Movimientos-Aladdin-v9 Kx6tK4sE6n4zPX3V9LHzvhr7.xlsx" at bounding box center [400, 395] width 256 height 19
click at [304, 34] on input "Kx6tK4sE6n4zPX3V9LHzvhr7" at bounding box center [253, 27] width 388 height 21
paste input "feGcBgASLihTFmXCh1RJIaeV"
type input "feGcBgASLihTFmXCh1RJIaeV"
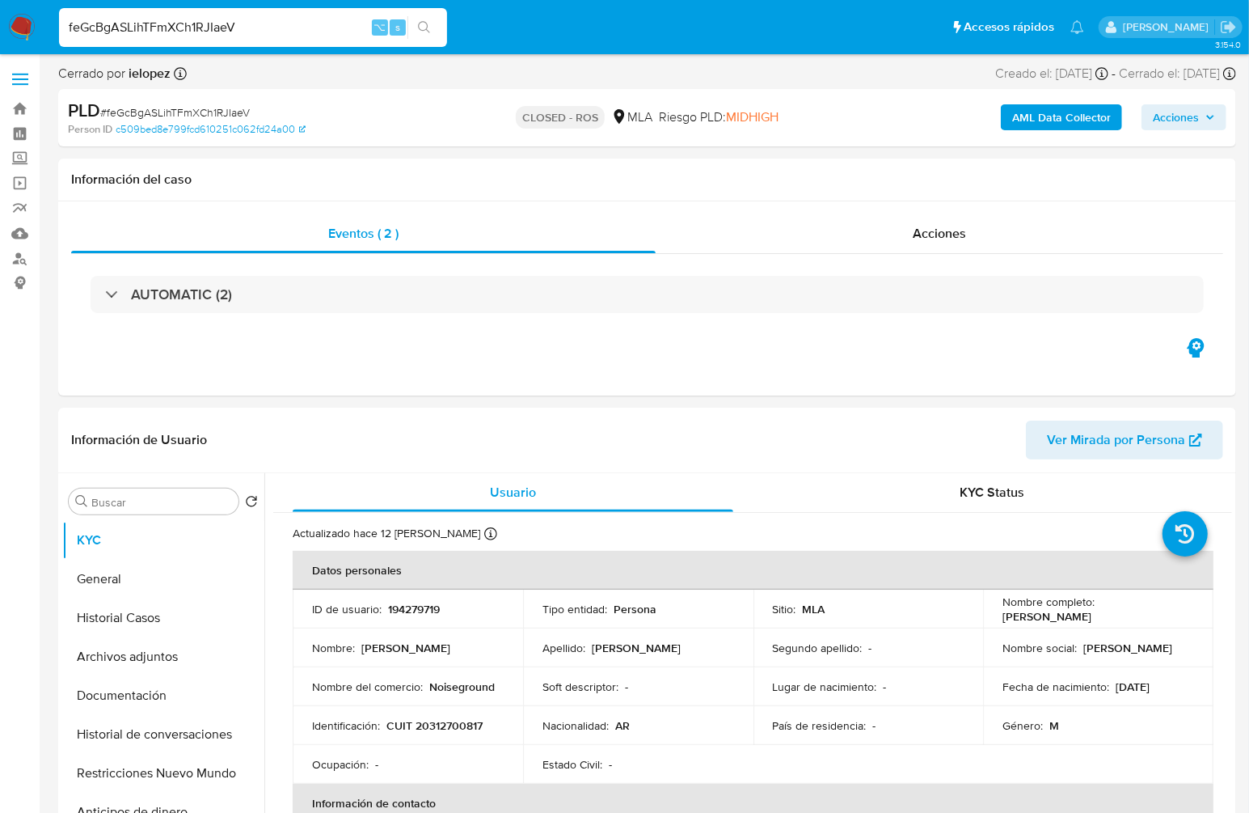
select select "10"
click at [953, 237] on span "Acciones" at bounding box center [939, 233] width 53 height 19
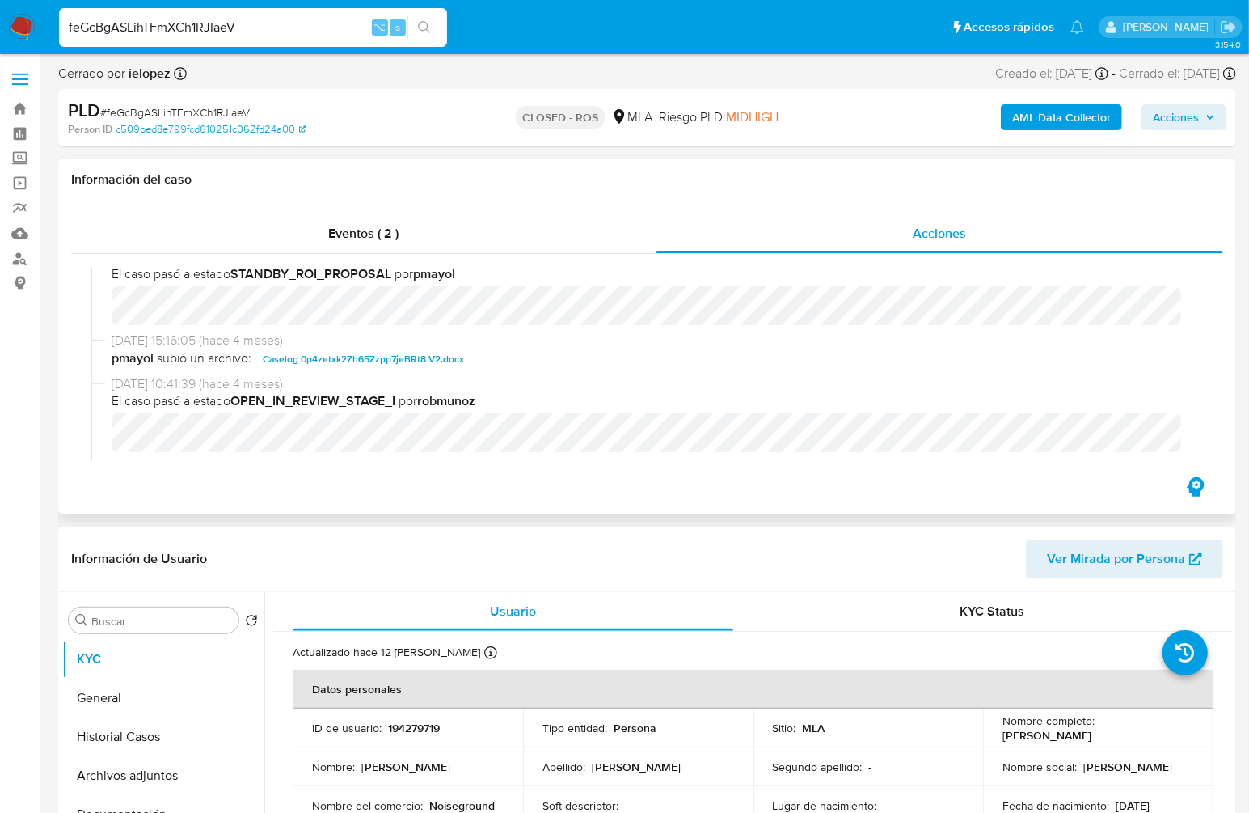
scroll to position [800, 0]
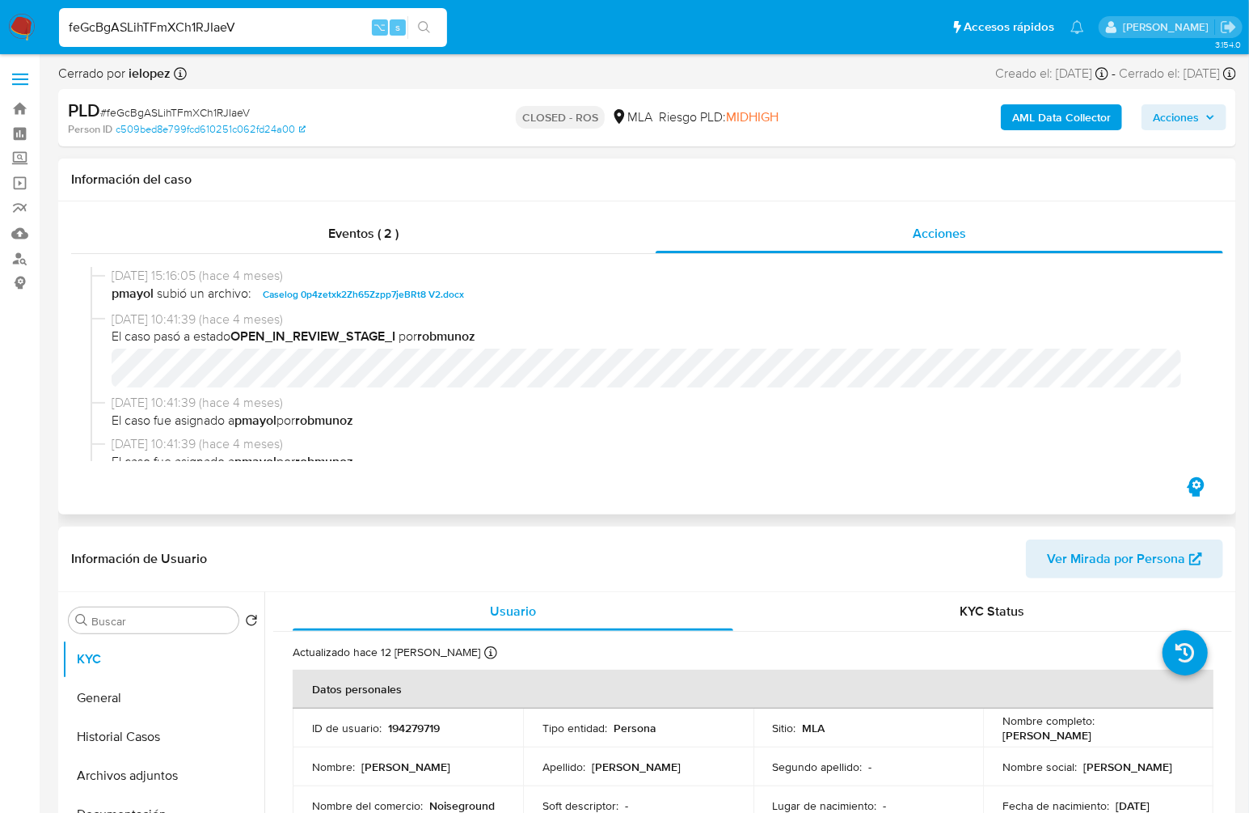
click at [429, 302] on span "Caselog 0p4zetxk2Zh65Zzpp7jeBRt8 V2.docx" at bounding box center [363, 294] width 201 height 19
click at [340, 247] on div "Eventos ( 2 )" at bounding box center [363, 233] width 585 height 39
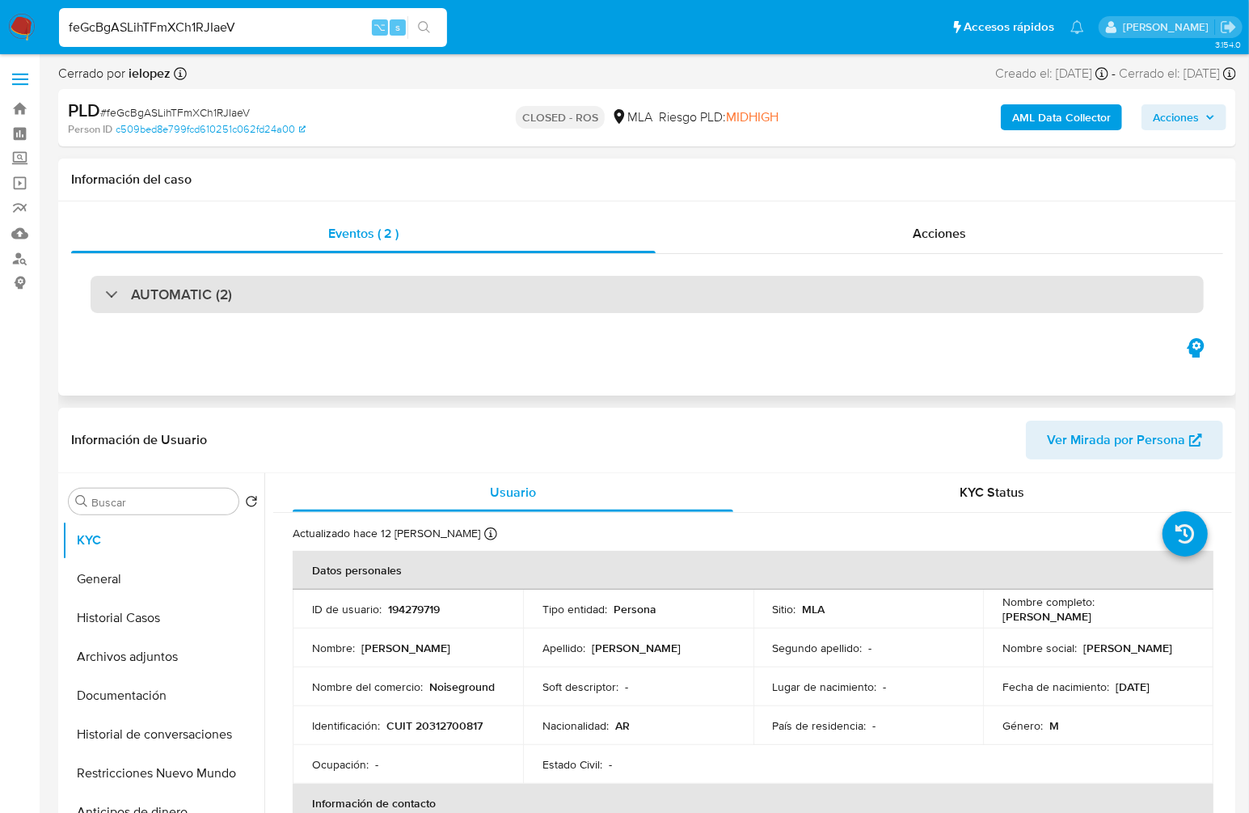
click at [661, 309] on div "AUTOMATIC (2)" at bounding box center [647, 294] width 1113 height 37
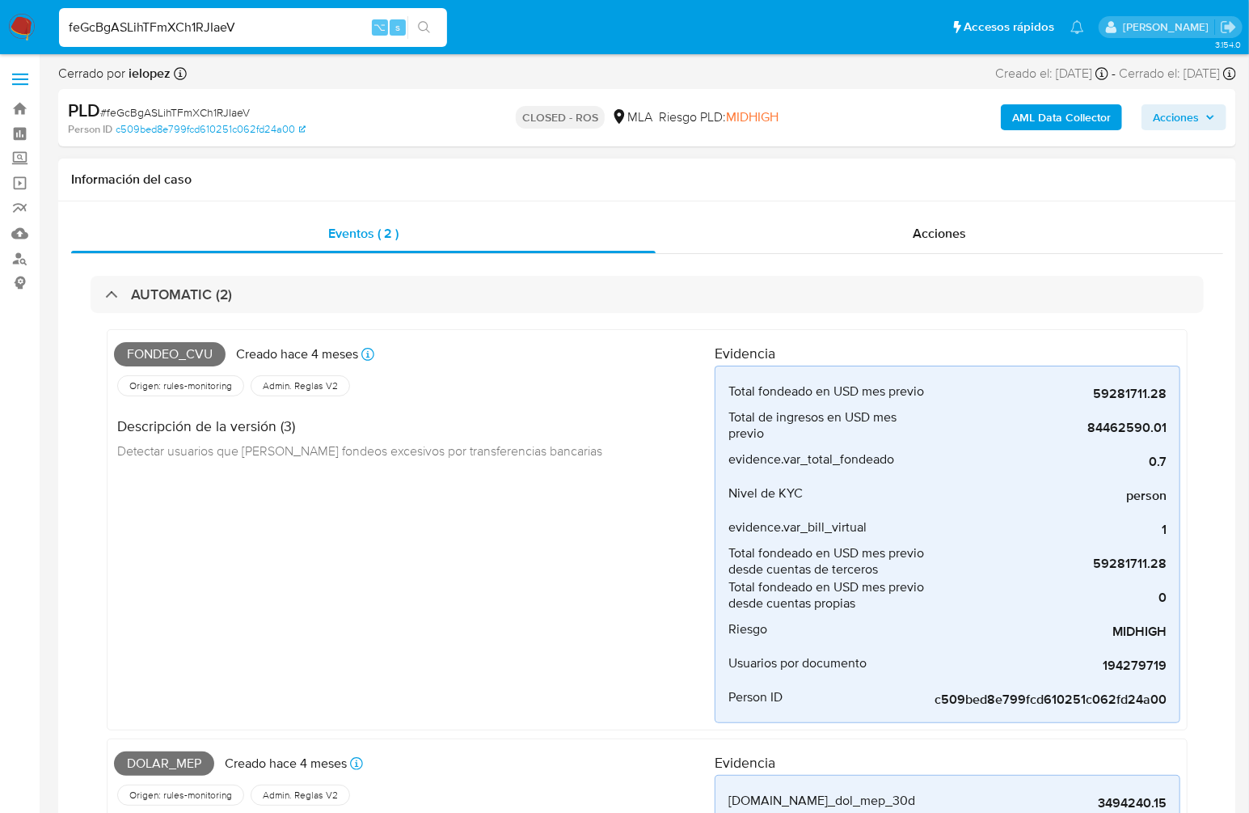
click at [85, 281] on div "AUTOMATIC (2) Fondeo_cvu Creado hace 4 meses Creado: [DATE] 03:29:07 Origen: ru…" at bounding box center [647, 702] width 1152 height 897
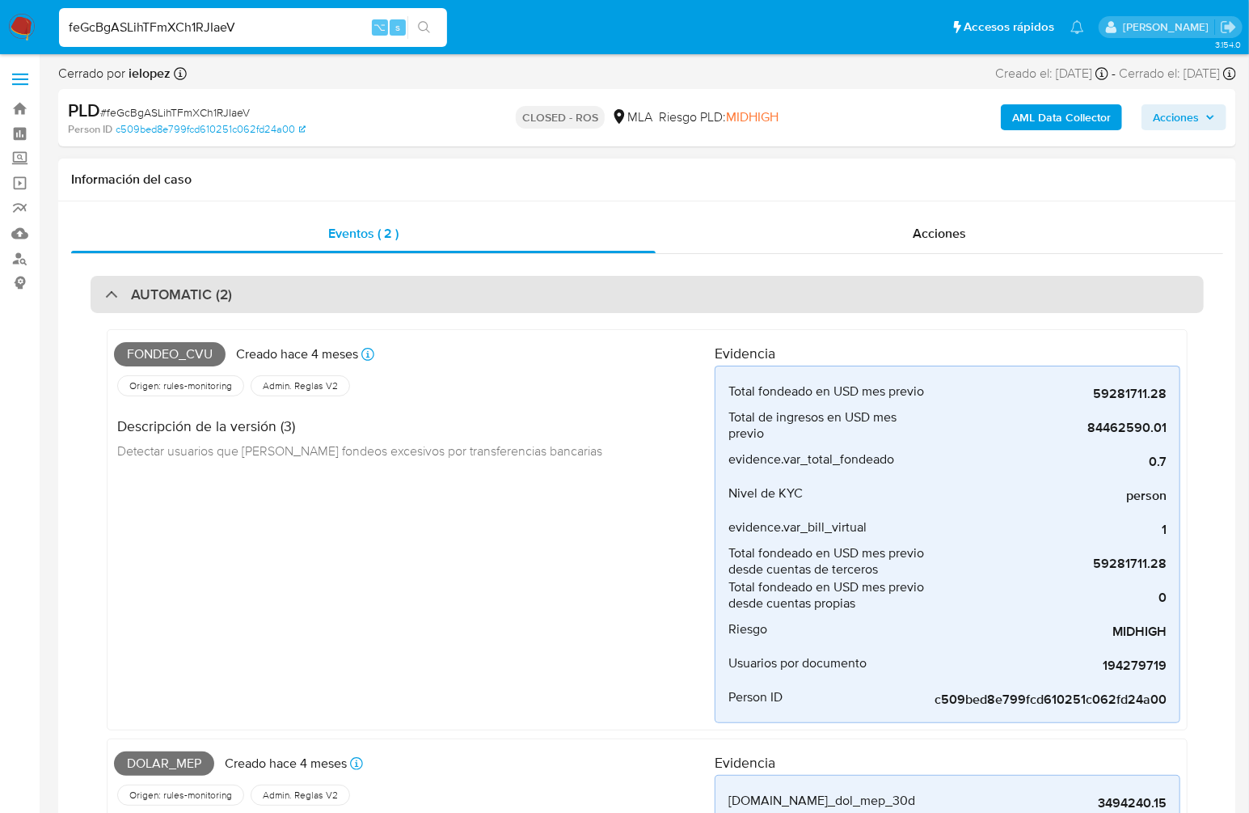
click at [110, 289] on div "AUTOMATIC (2)" at bounding box center [168, 294] width 127 height 18
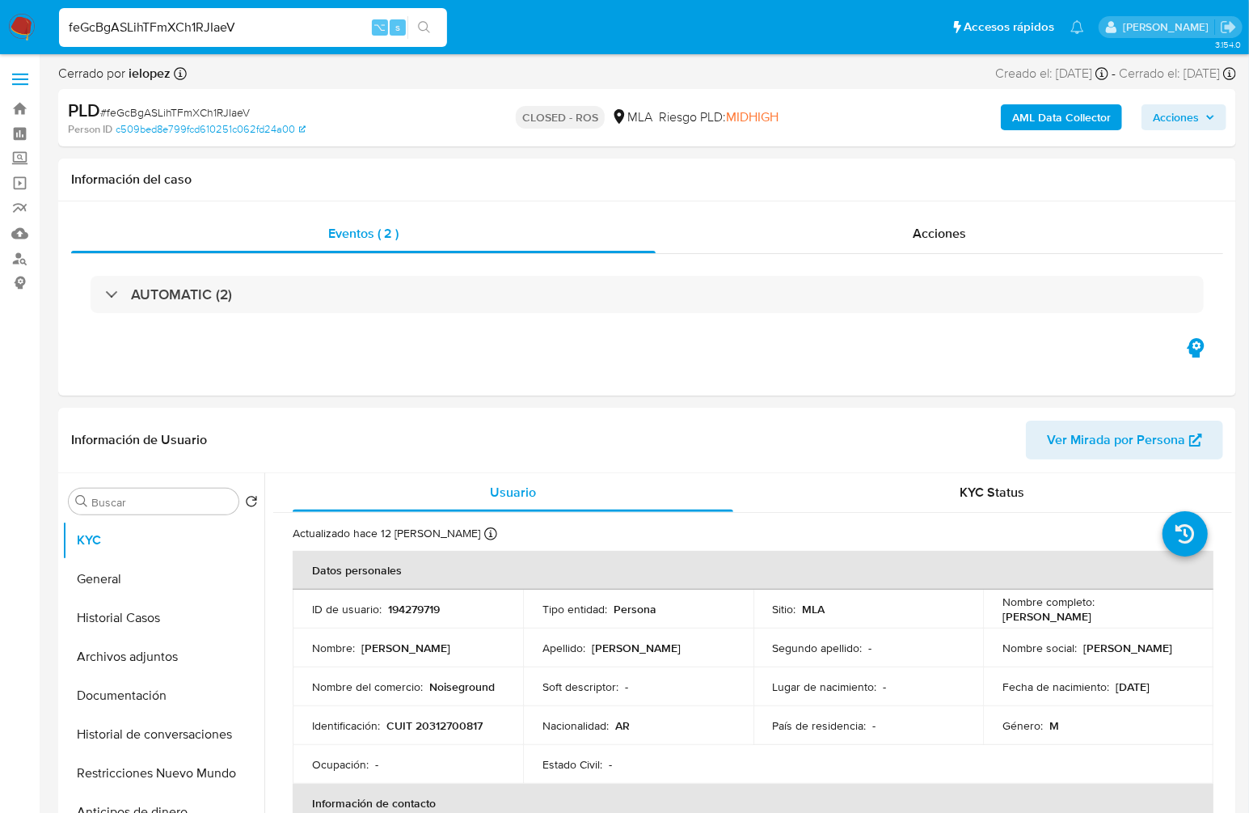
click at [274, 20] on input "feGcBgASLihTFmXCh1RJIaeV" at bounding box center [253, 27] width 388 height 21
paste input "2oXYPz4dMeMIryqgMgAL7gjH"
type input "2oXYPz4dMeMIryqgMgAL7gjH"
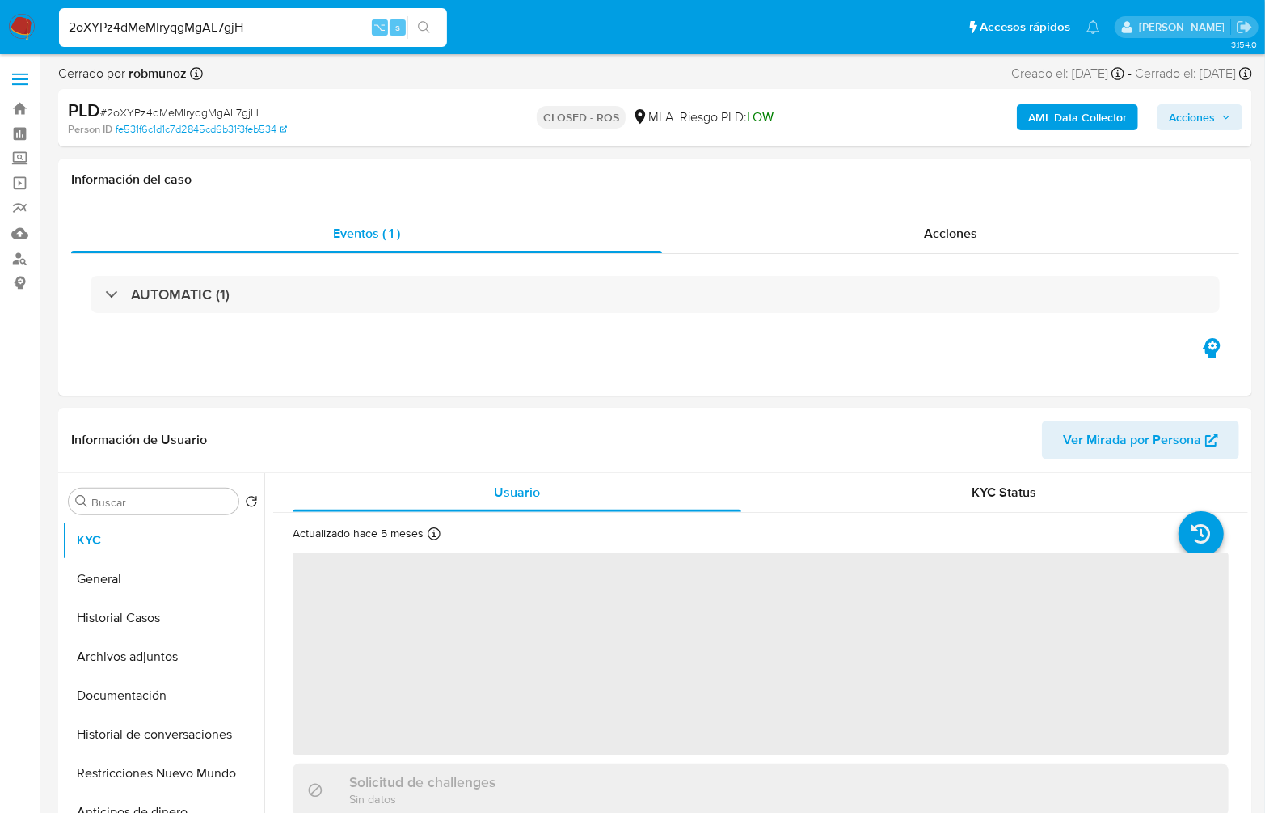
select select "10"
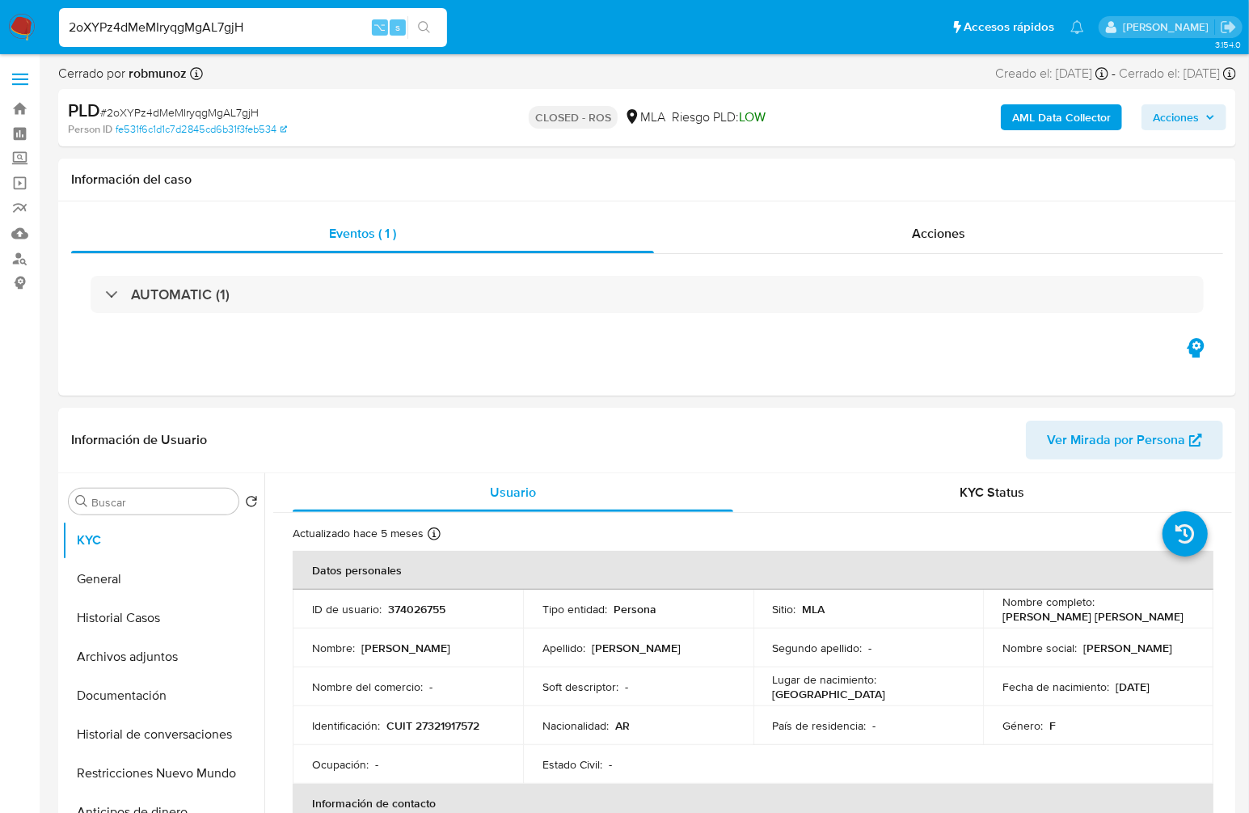
click at [302, 29] on input "2oXYPz4dMeMIryqgMgAL7gjH" at bounding box center [253, 27] width 388 height 21
click at [989, 264] on div "AUTOMATIC (1)" at bounding box center [647, 294] width 1152 height 81
click at [973, 238] on div "Acciones" at bounding box center [938, 233] width 569 height 39
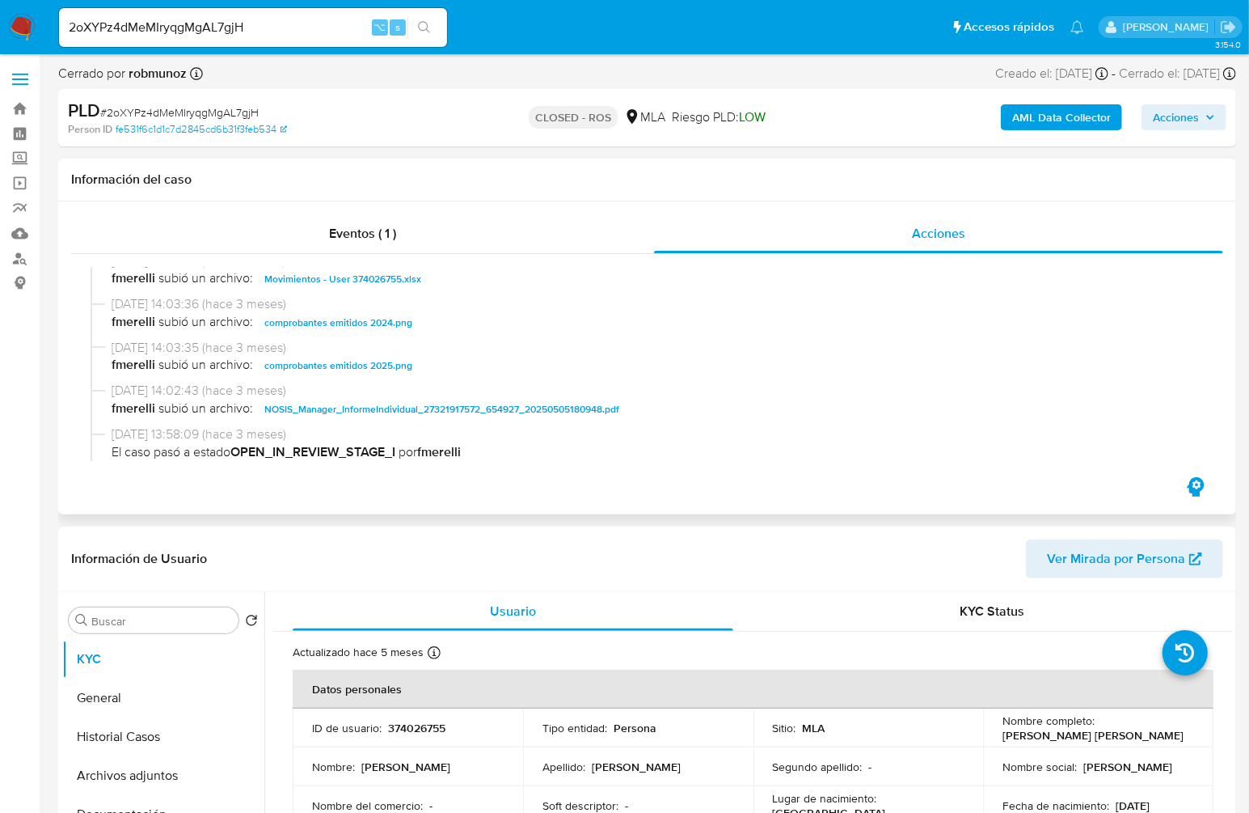
scroll to position [786, 0]
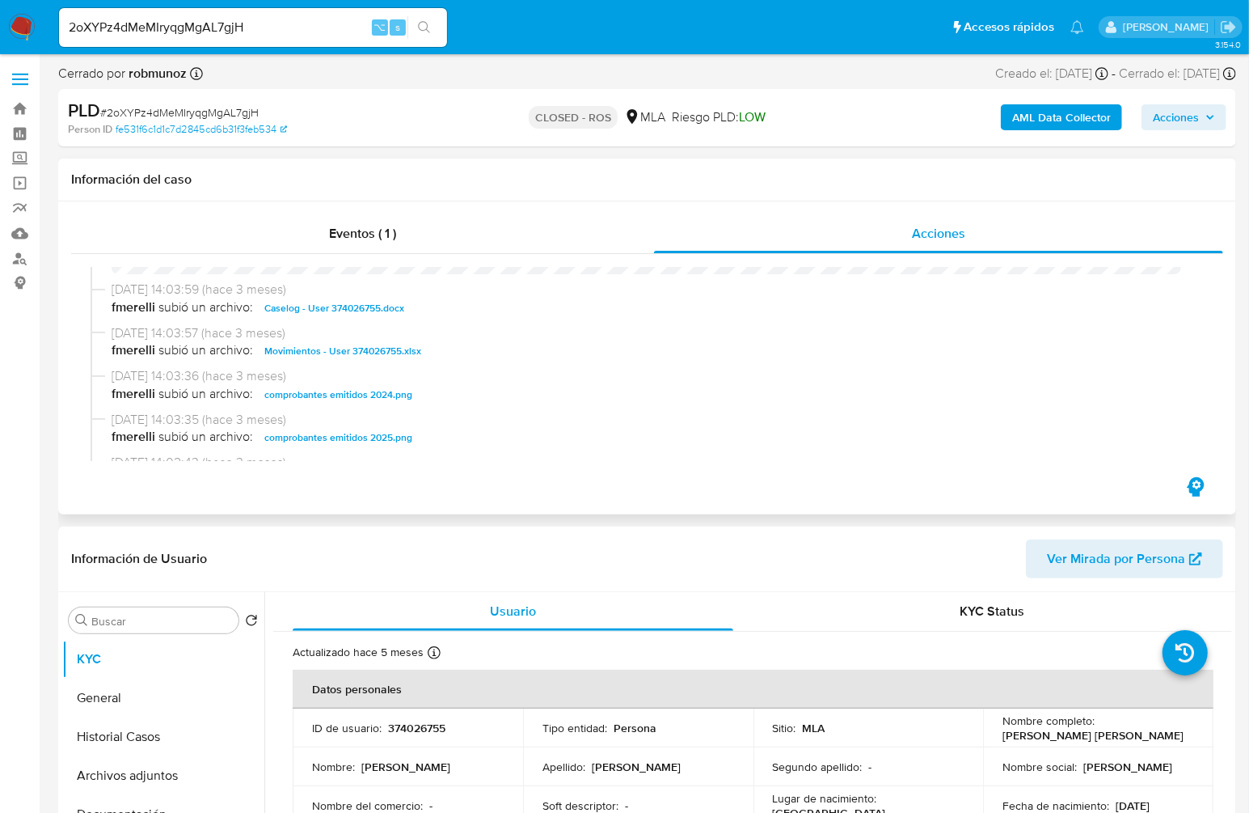
click at [314, 309] on span "Caselog - User 374026755.docx" at bounding box center [334, 307] width 140 height 19
